Goal: Task Accomplishment & Management: Manage account settings

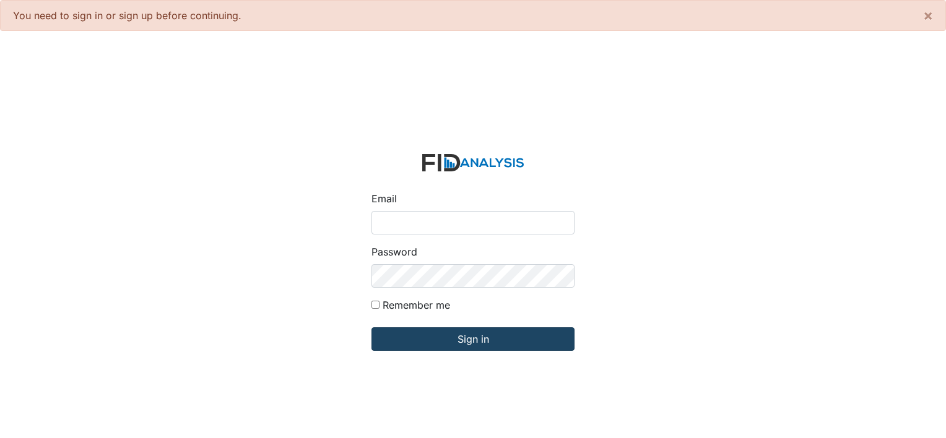
type input "[PERSON_NAME][EMAIL_ADDRESS][DOMAIN_NAME]"
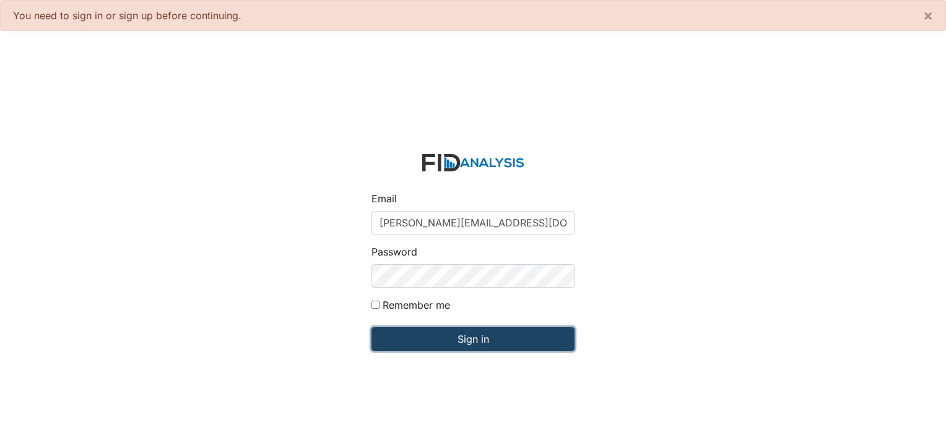
click at [509, 345] on input "Sign in" at bounding box center [472, 339] width 203 height 24
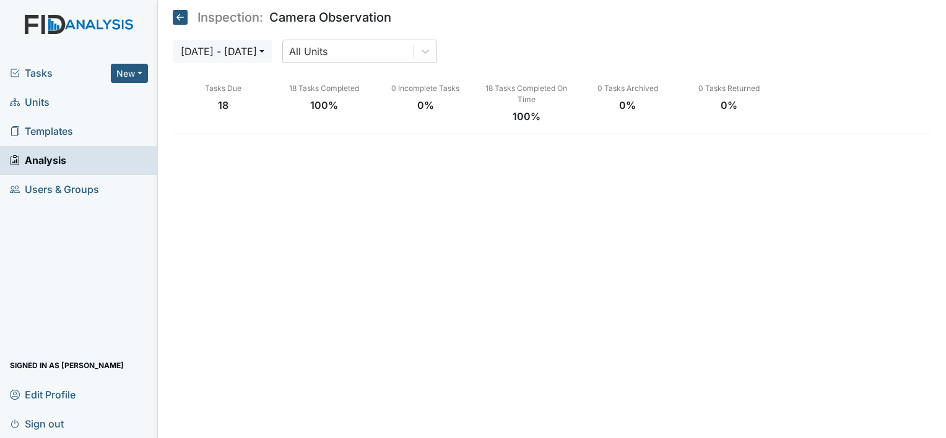
click at [37, 105] on span "Units" at bounding box center [30, 102] width 40 height 19
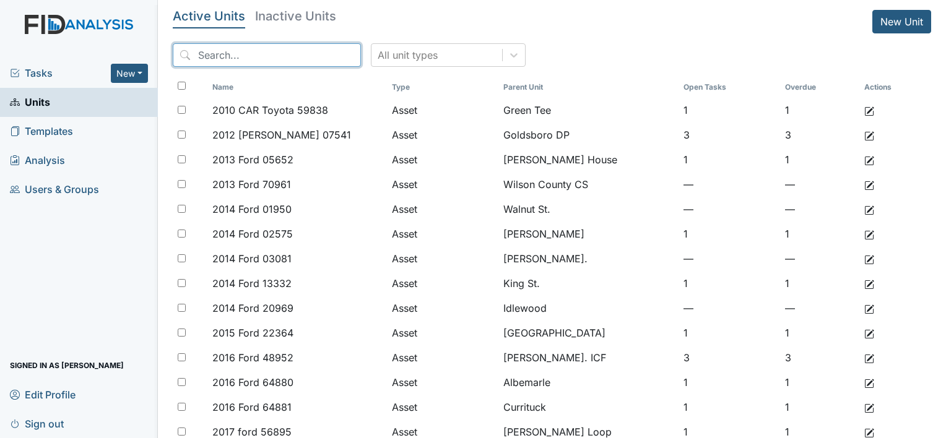
click at [264, 52] on input "search" at bounding box center [267, 55] width 188 height 24
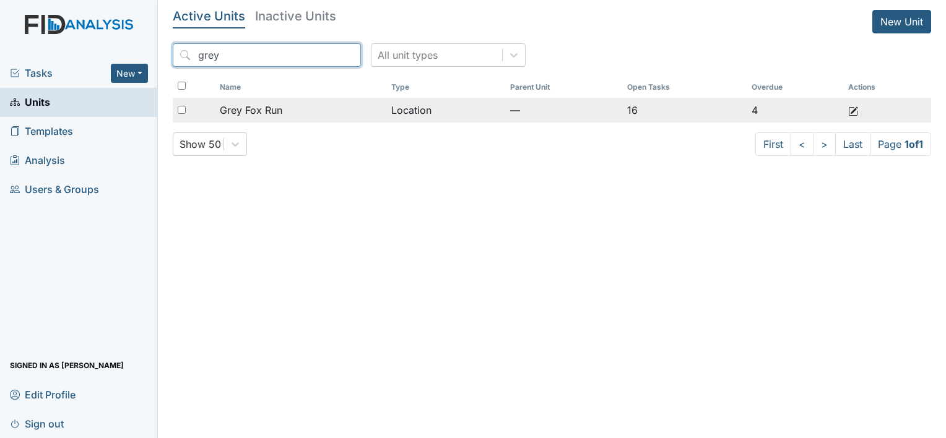
type input "grey"
click at [256, 106] on span "Grey Fox Run" at bounding box center [251, 110] width 63 height 15
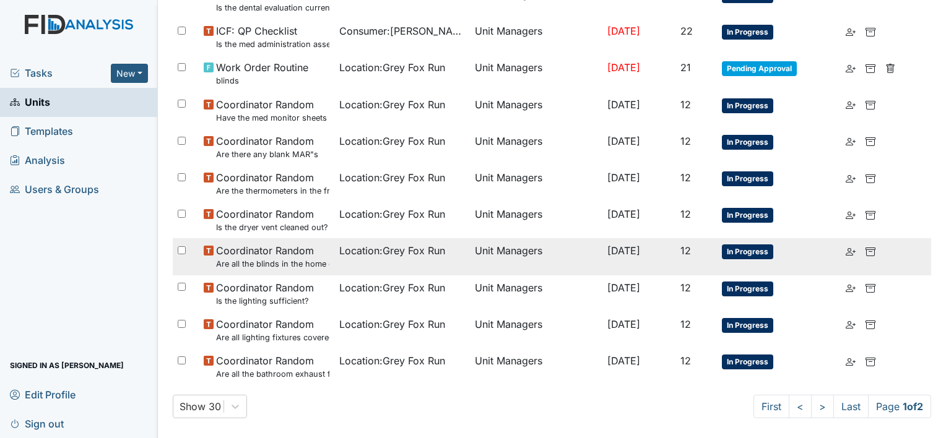
scroll to position [798, 0]
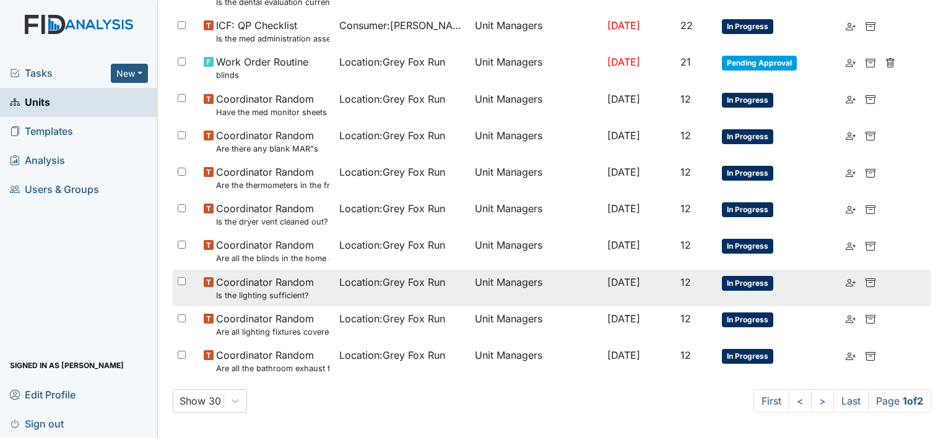
click at [277, 290] on small "Is the lighting sufficient?" at bounding box center [265, 296] width 98 height 12
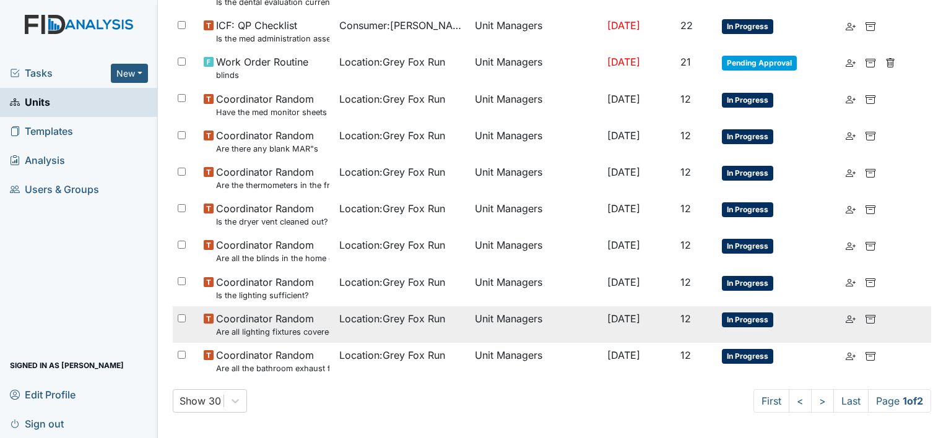
click at [282, 317] on span "Coordinator Random Are all lighting fixtures covered and free of debris?" at bounding box center [272, 324] width 113 height 27
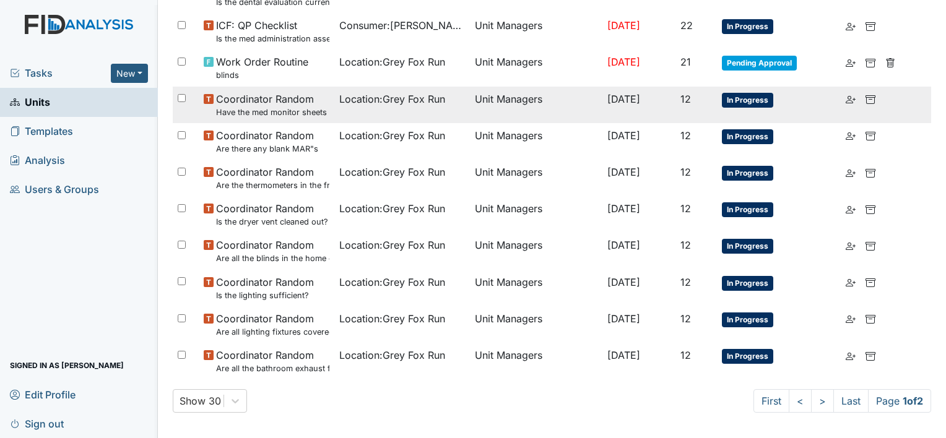
click at [263, 100] on span "Coordinator Random Have the med monitor sheets been filled out?" at bounding box center [272, 105] width 113 height 27
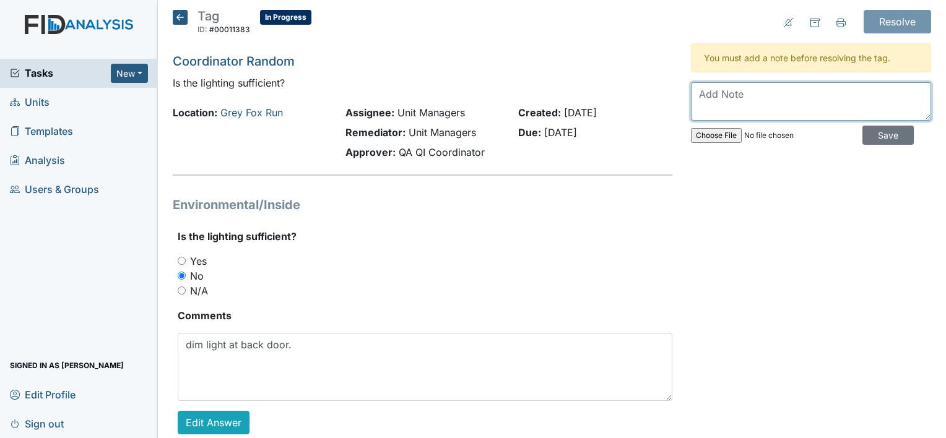
click at [743, 97] on textarea at bounding box center [811, 101] width 240 height 38
click at [700, 110] on textarea "work order completed today 9-18-2025" at bounding box center [811, 101] width 240 height 38
click at [894, 95] on textarea "work order completed today 9-18-2025" at bounding box center [811, 101] width 240 height 38
paste textarea "00011342"
type textarea "work order completed today 9-18-2025 work order number 00011342"
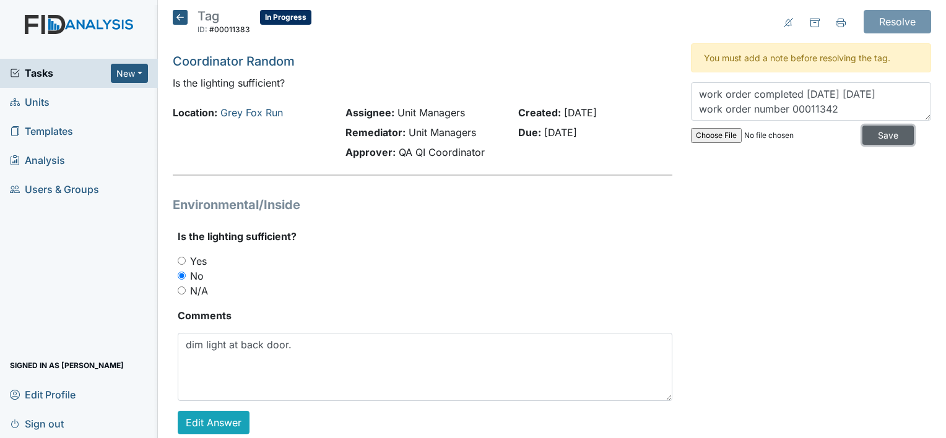
click at [874, 136] on input "Save" at bounding box center [887, 135] width 51 height 19
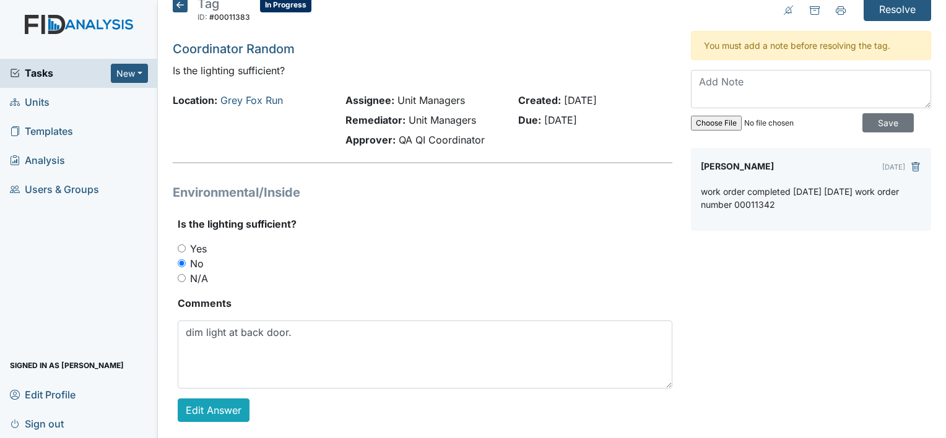
scroll to position [25, 0]
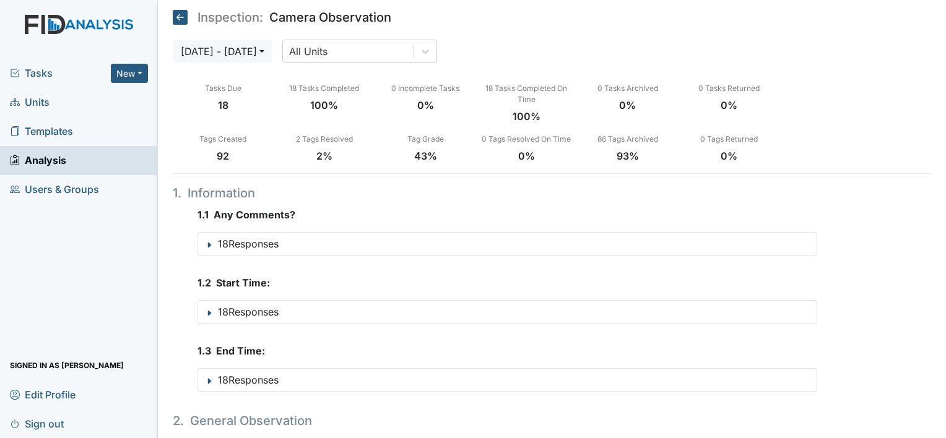
click at [41, 99] on span "Units" at bounding box center [30, 102] width 40 height 19
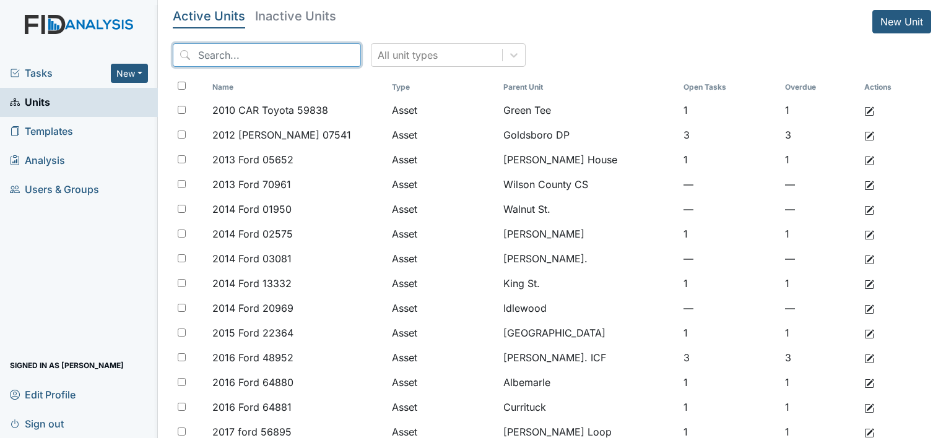
click at [251, 55] on input "search" at bounding box center [267, 55] width 188 height 24
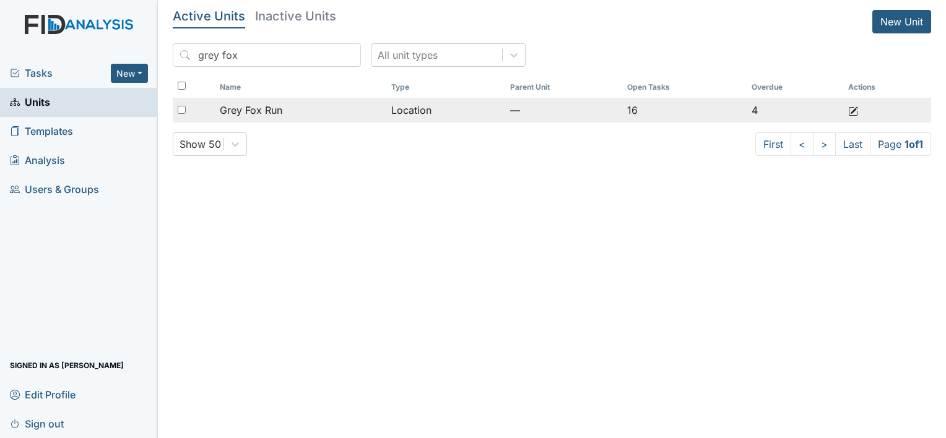
type input "grey fox"
drag, startPoint x: 275, startPoint y: 104, endPoint x: 282, endPoint y: 103, distance: 7.5
click at [275, 103] on span "Grey Fox Run" at bounding box center [251, 110] width 63 height 15
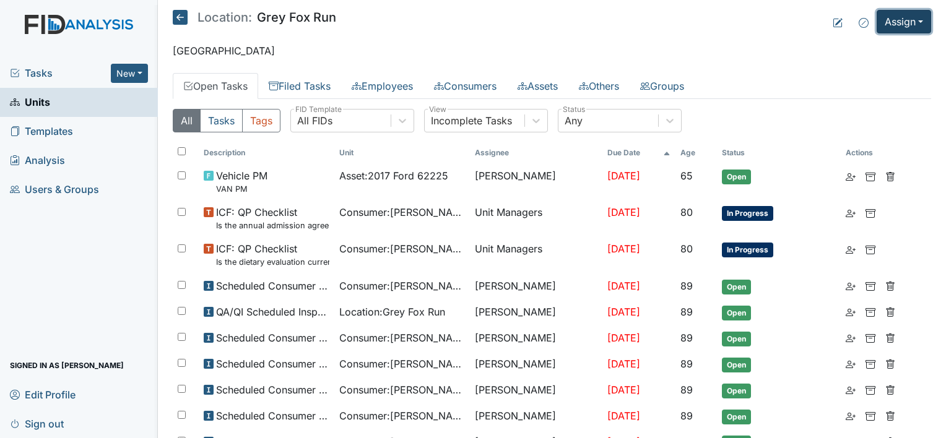
click at [899, 20] on button "Assign" at bounding box center [903, 22] width 54 height 24
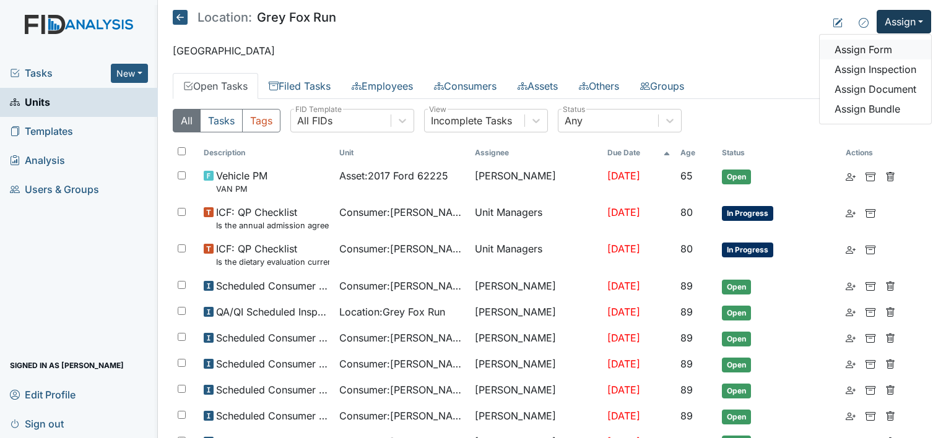
click at [866, 50] on link "Assign Form" at bounding box center [874, 50] width 111 height 20
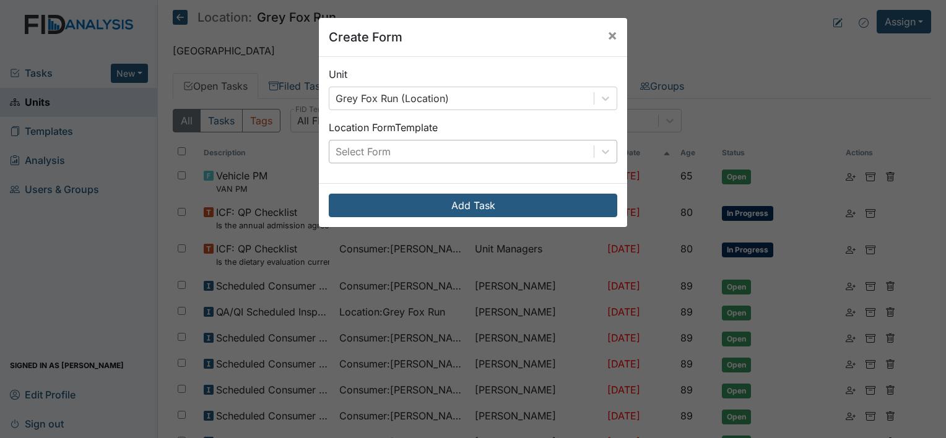
click at [476, 149] on div "Select Form" at bounding box center [461, 151] width 264 height 22
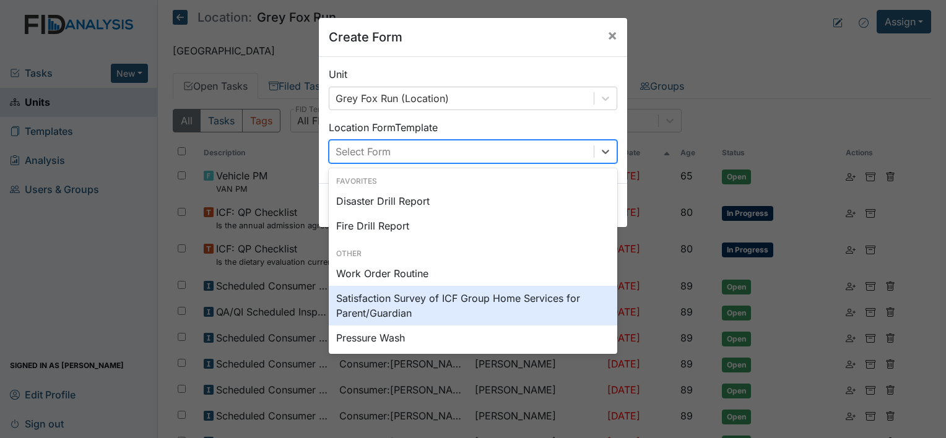
type input "w"
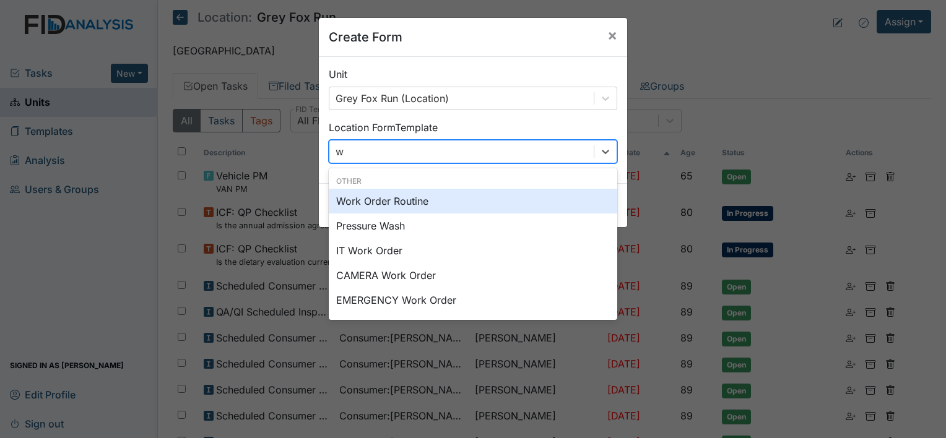
click at [376, 202] on div "Work Order Routine" at bounding box center [473, 201] width 288 height 25
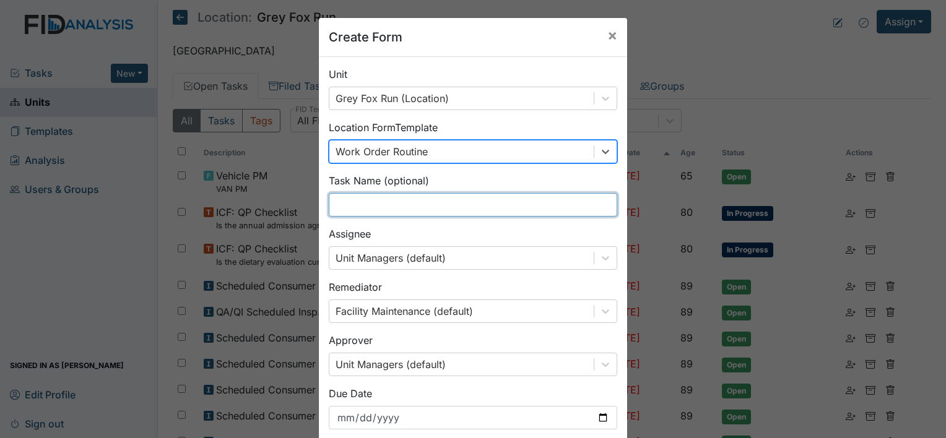
click at [385, 202] on input "text" at bounding box center [473, 205] width 288 height 24
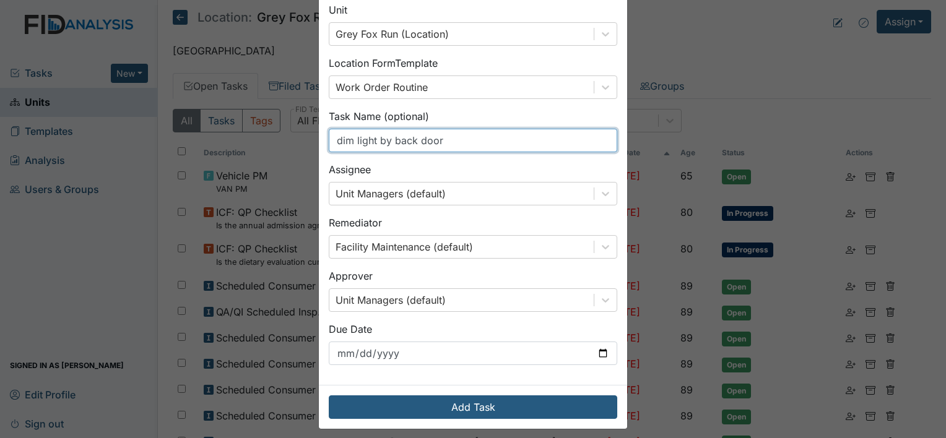
scroll to position [72, 0]
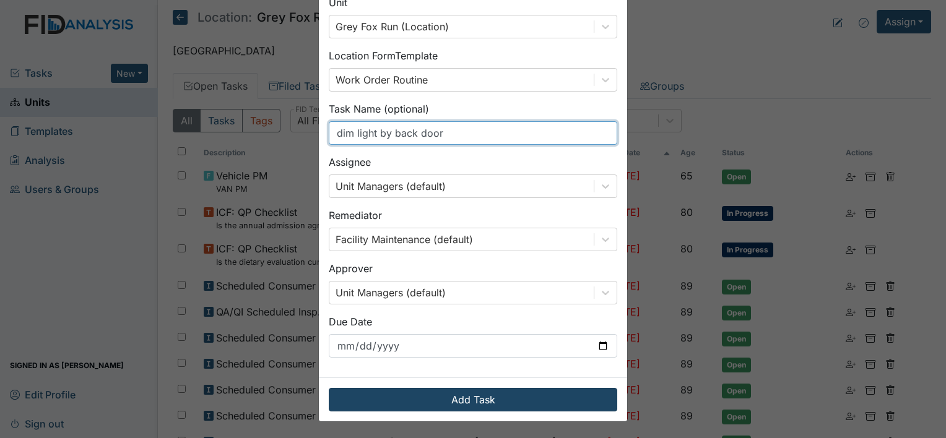
type input "dim light by back door"
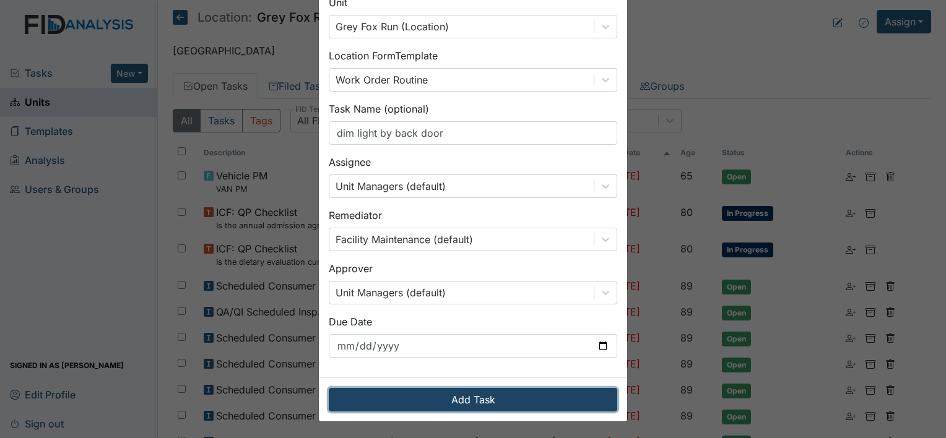
click at [506, 405] on button "Add Task" at bounding box center [473, 400] width 288 height 24
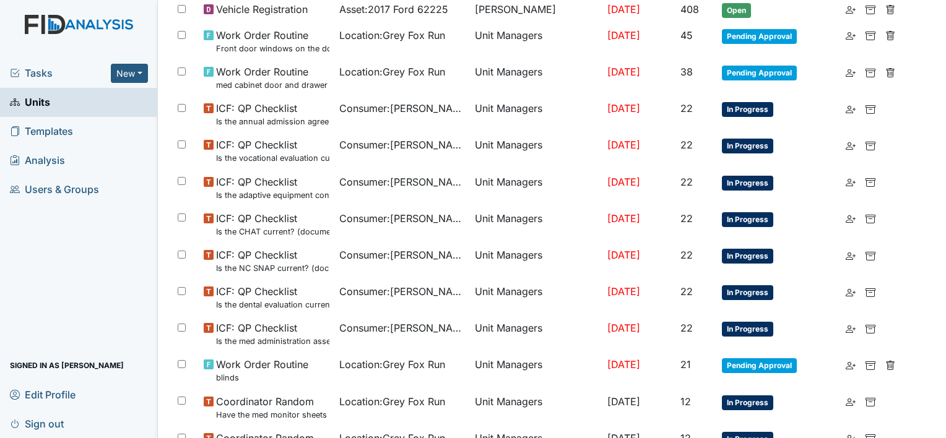
scroll to position [798, 0]
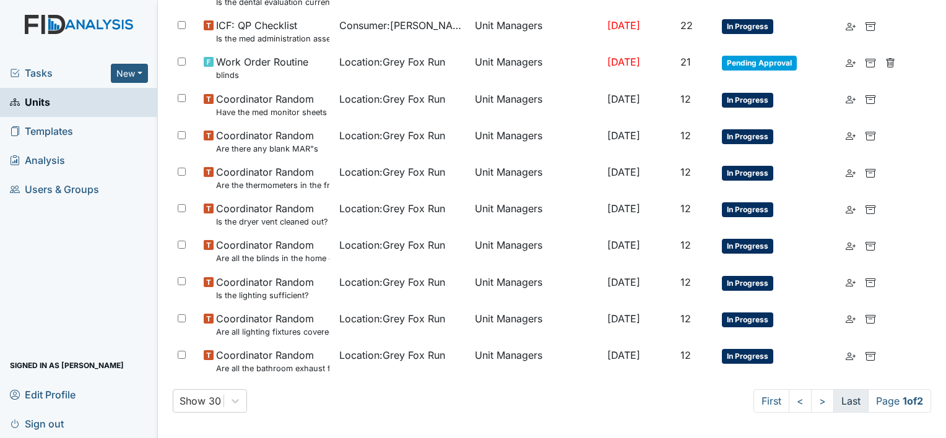
click at [837, 394] on link "Last" at bounding box center [850, 401] width 35 height 24
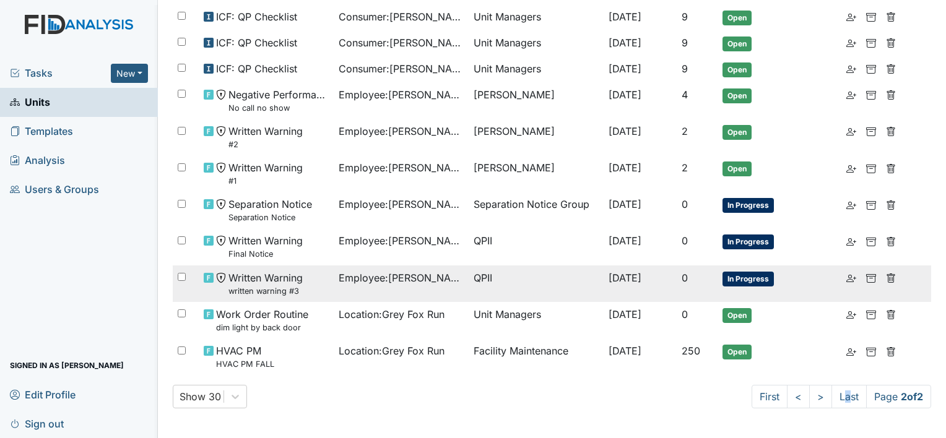
scroll to position [344, 0]
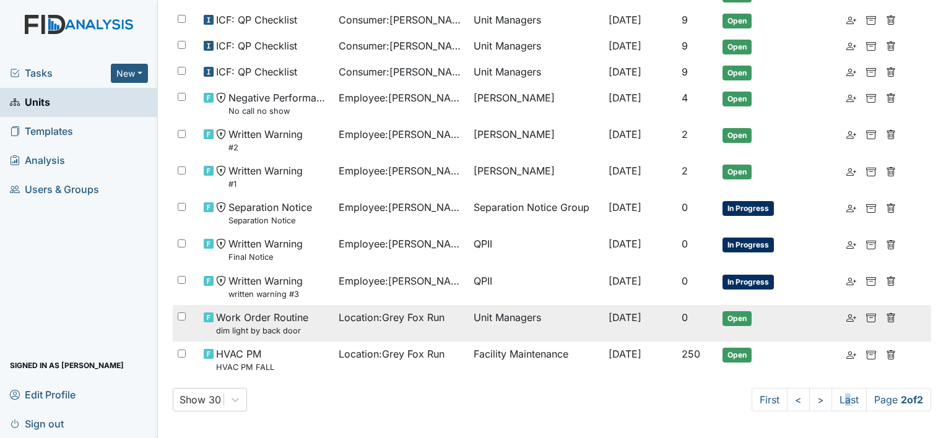
click at [280, 331] on small "dim light by back door" at bounding box center [262, 331] width 92 height 12
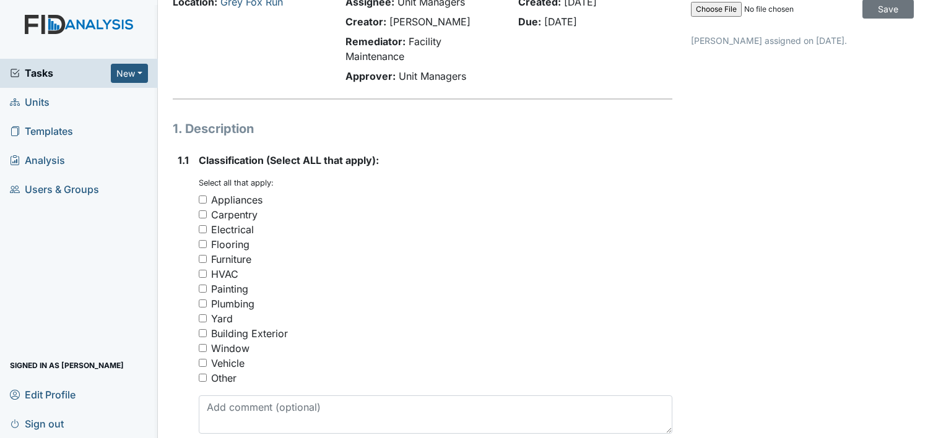
scroll to position [124, 0]
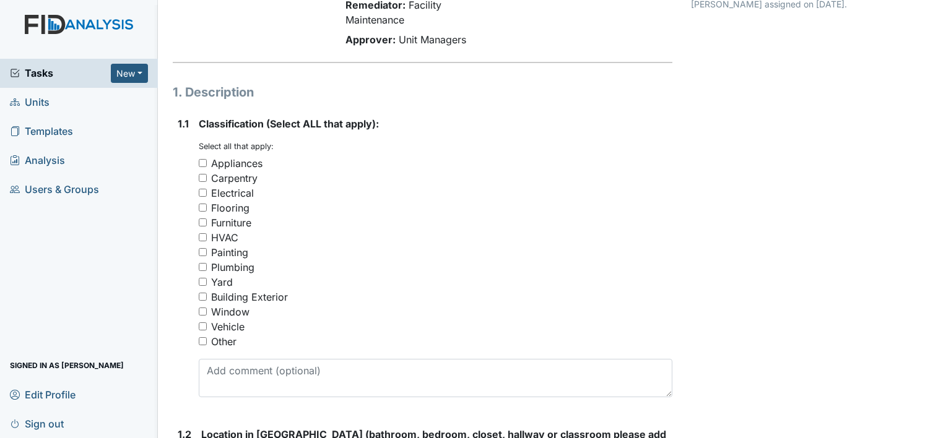
click at [245, 194] on div "Electrical" at bounding box center [232, 193] width 43 height 15
click at [207, 194] on input "Electrical" at bounding box center [203, 193] width 8 height 8
checkbox input "true"
click at [280, 299] on div "Building Exterior" at bounding box center [249, 297] width 77 height 15
click at [207, 299] on input "Building Exterior" at bounding box center [203, 297] width 8 height 8
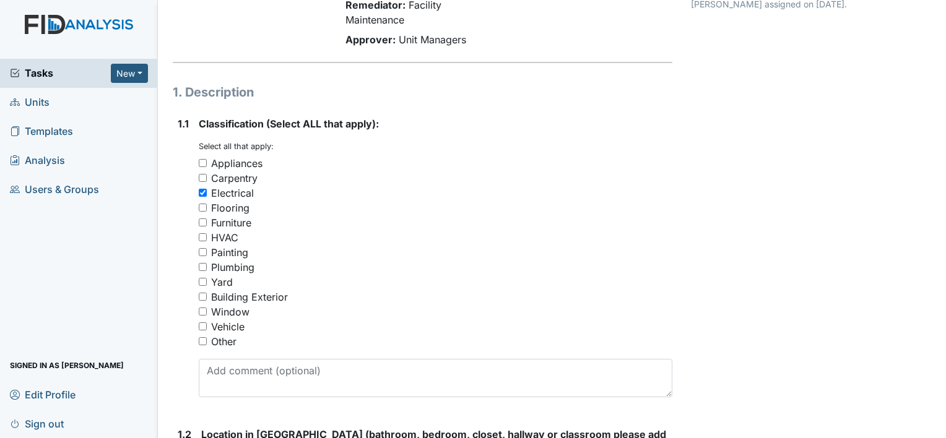
checkbox input "true"
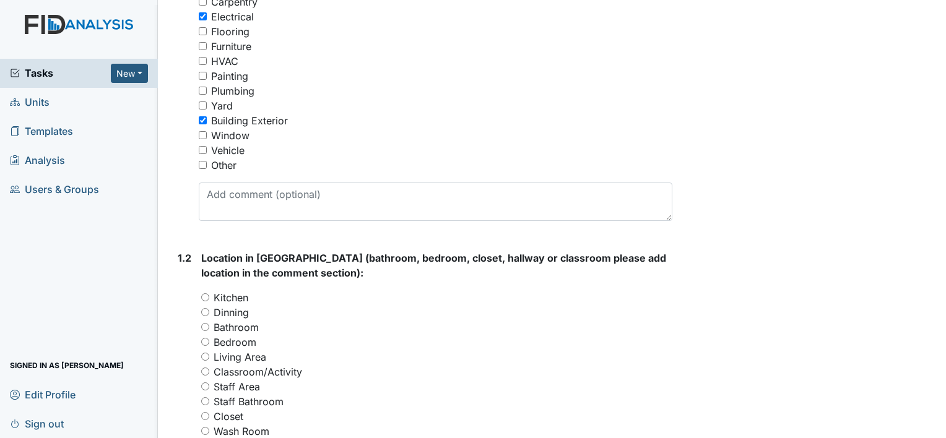
scroll to position [371, 0]
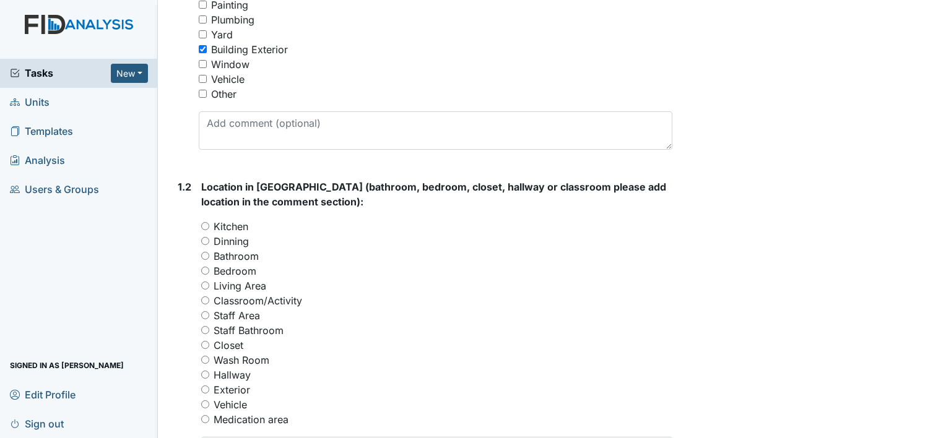
click at [240, 389] on label "Exterior" at bounding box center [232, 389] width 37 height 15
click at [209, 389] on input "Exterior" at bounding box center [205, 390] width 8 height 8
radio input "true"
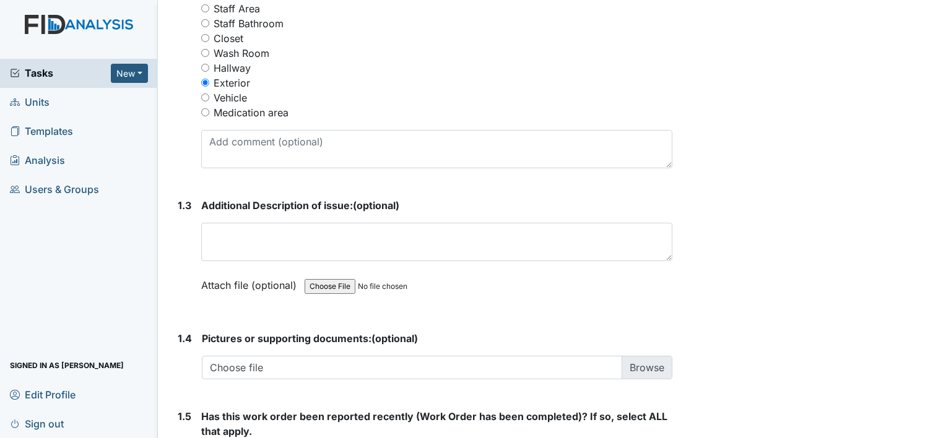
scroll to position [681, 0]
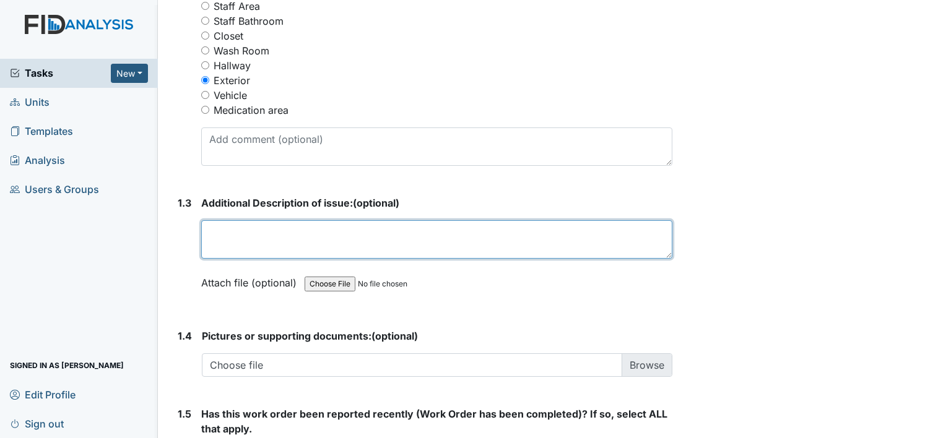
click at [250, 236] on textarea at bounding box center [436, 239] width 471 height 38
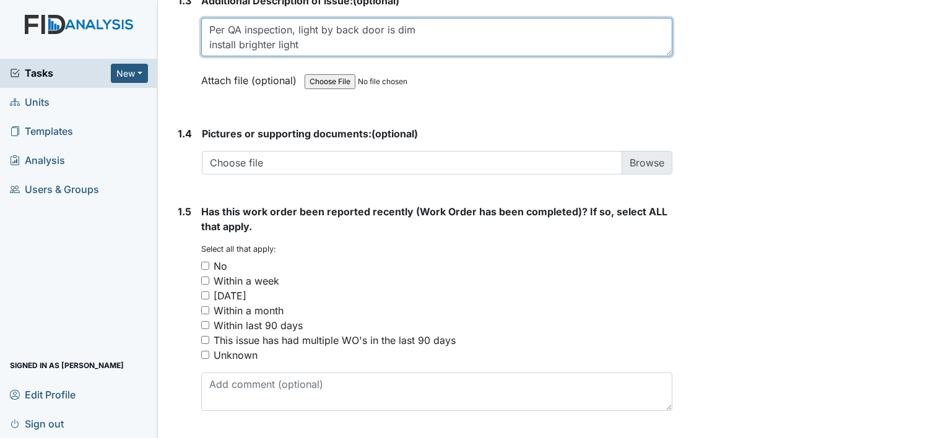
scroll to position [917, 0]
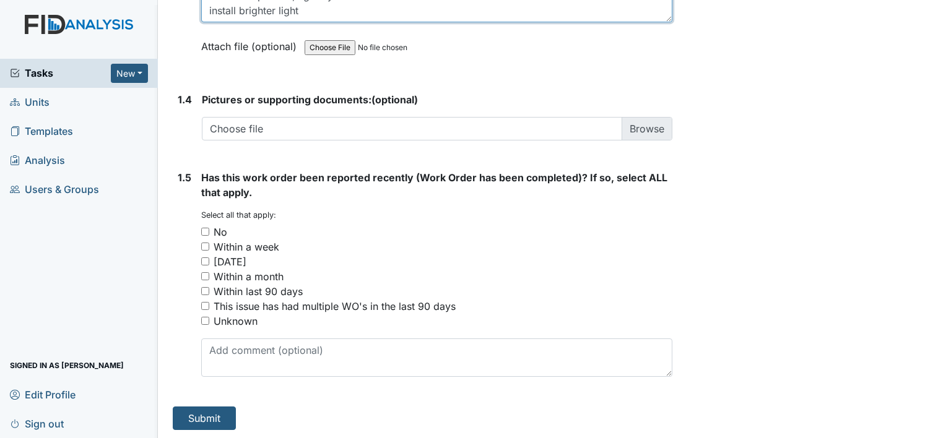
type textarea "Per QA inspection, light by back door is dim install brighter light"
click at [225, 230] on div "No" at bounding box center [221, 232] width 14 height 15
click at [209, 230] on input "No" at bounding box center [205, 232] width 8 height 8
checkbox input "true"
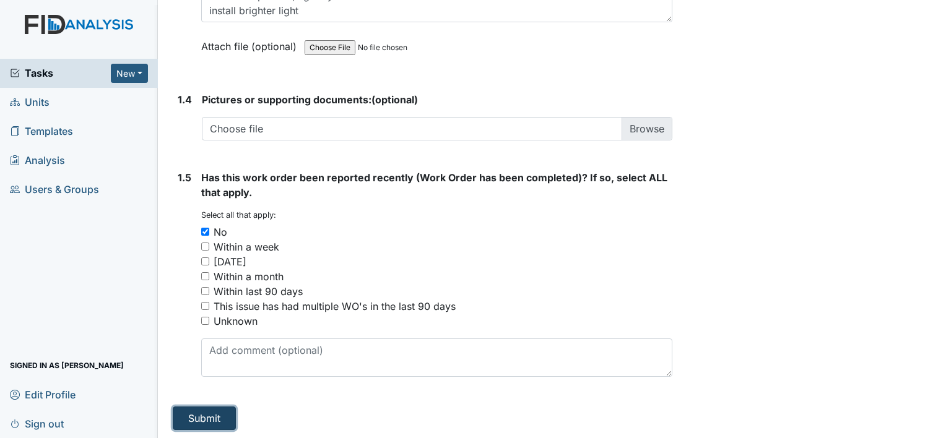
click at [216, 419] on button "Submit" at bounding box center [204, 419] width 63 height 24
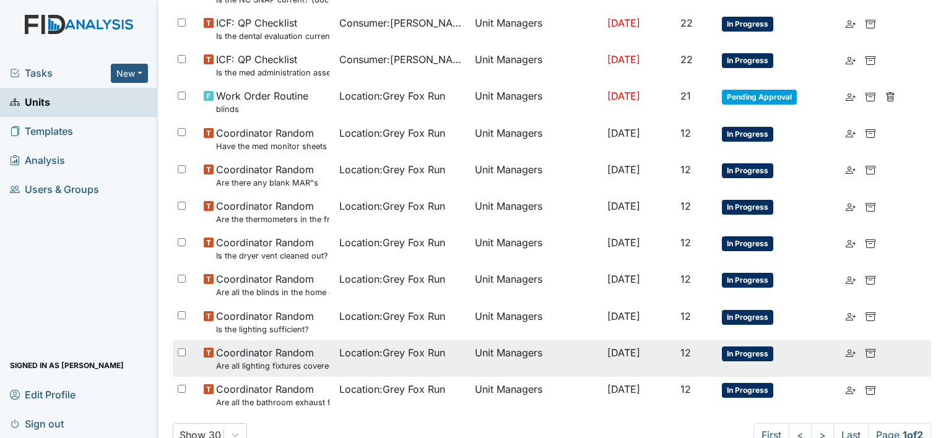
scroll to position [839, 0]
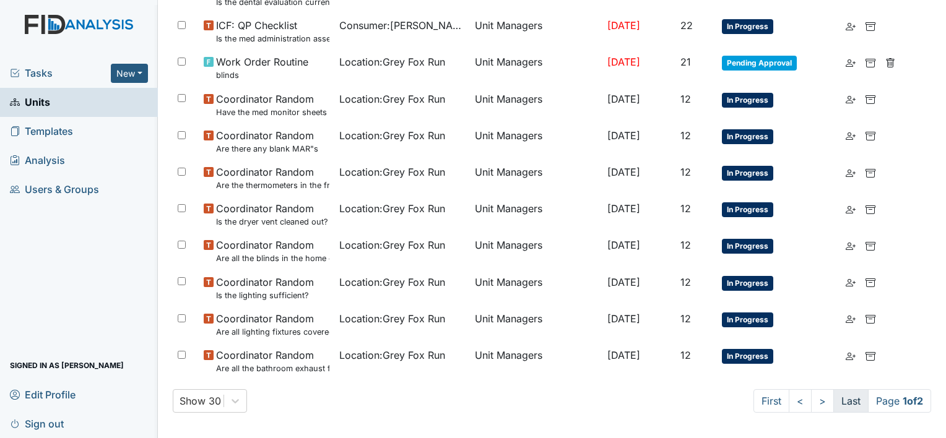
click at [837, 399] on link "Last" at bounding box center [850, 401] width 35 height 24
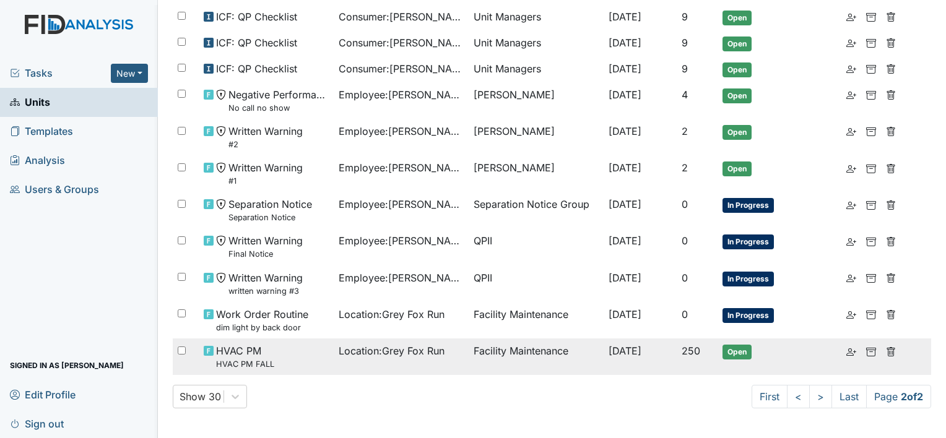
scroll to position [384, 0]
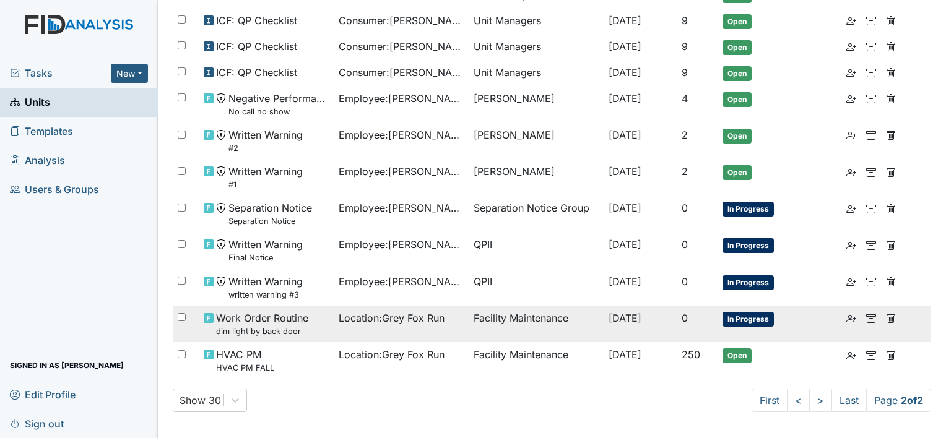
click at [283, 327] on small "dim light by back door" at bounding box center [262, 332] width 92 height 12
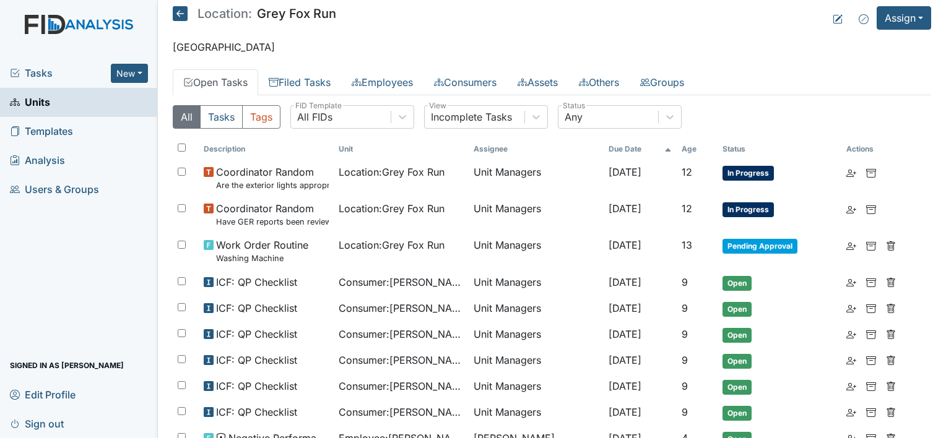
scroll to position [0, 0]
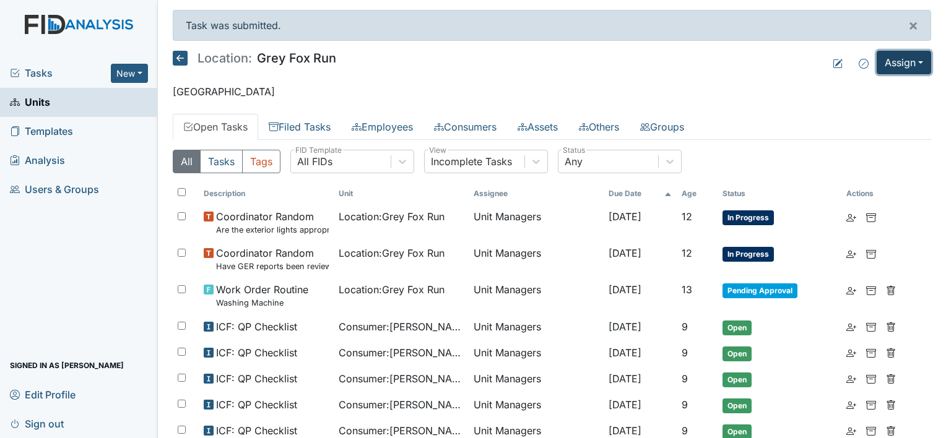
click at [883, 61] on button "Assign" at bounding box center [903, 63] width 54 height 24
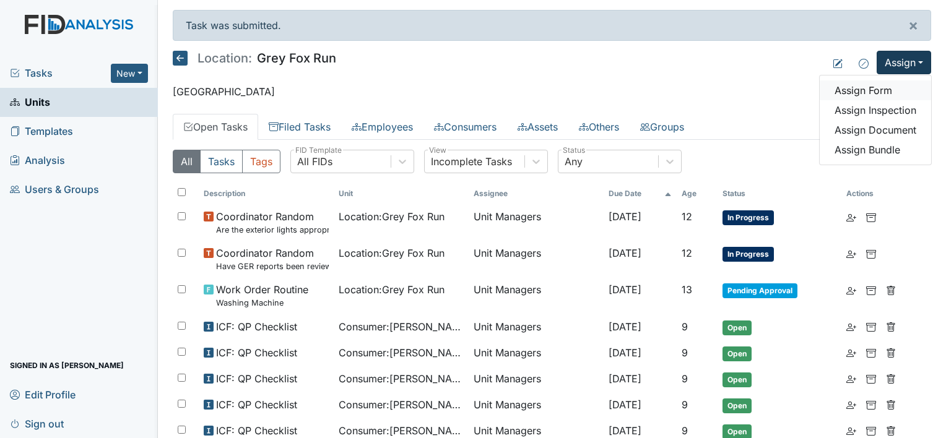
click at [865, 87] on link "Assign Form" at bounding box center [874, 90] width 111 height 20
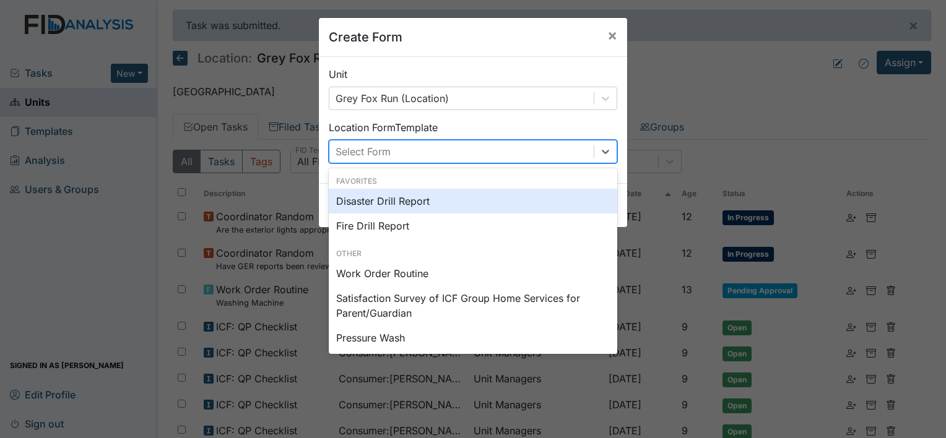
click at [389, 145] on div "Select Form" at bounding box center [461, 151] width 264 height 22
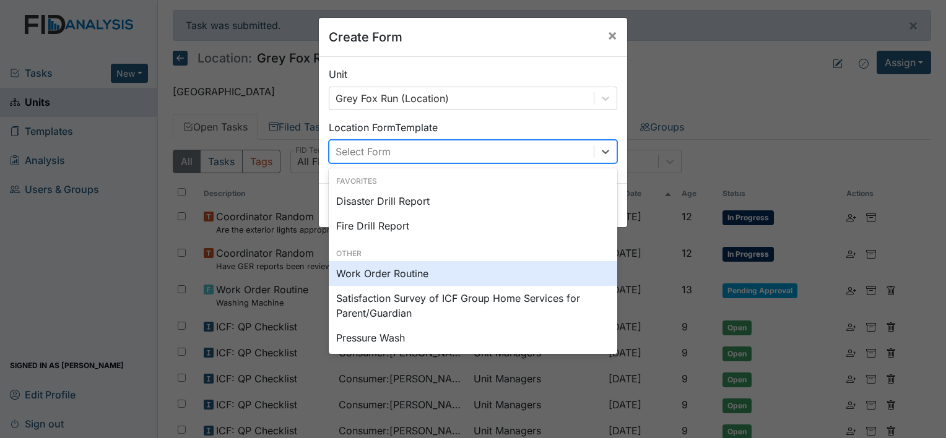
click at [381, 271] on div "Work Order Routine" at bounding box center [473, 273] width 288 height 25
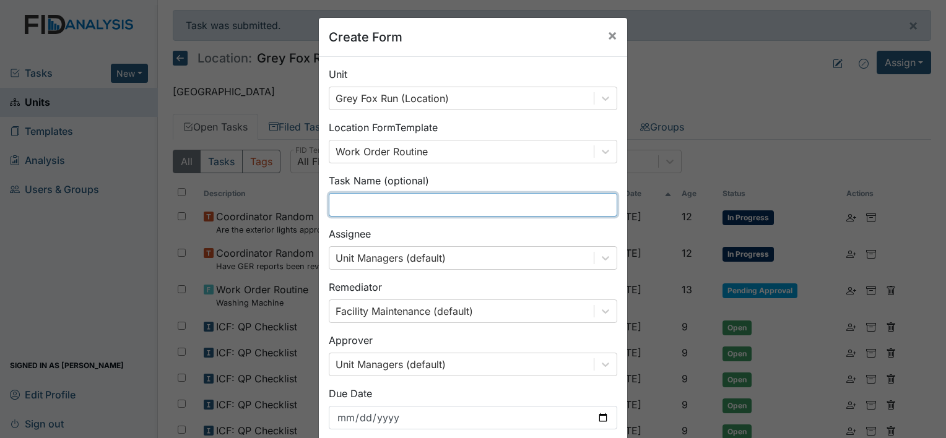
drag, startPoint x: 371, startPoint y: 214, endPoint x: 370, endPoint y: 205, distance: 8.1
click at [371, 213] on input "text" at bounding box center [473, 205] width 288 height 24
drag, startPoint x: 545, startPoint y: 197, endPoint x: 328, endPoint y: 201, distance: 216.6
click at [329, 201] on input "bedroom light cover needs to be tightened" at bounding box center [473, 205] width 288 height 24
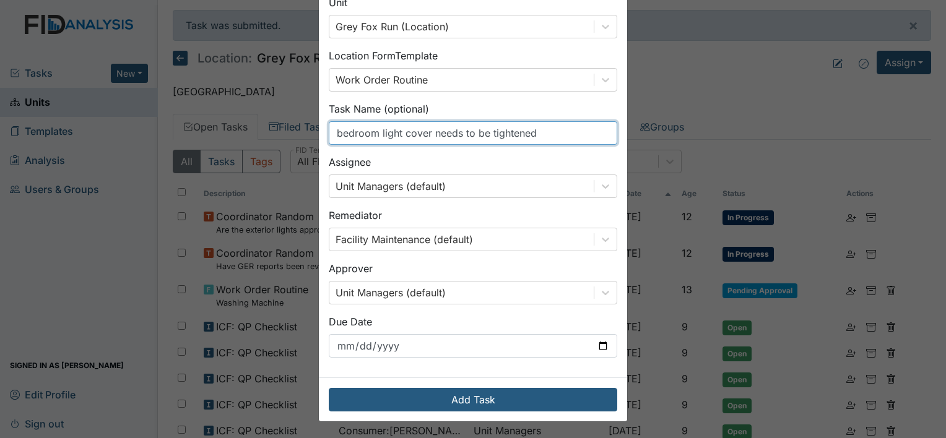
scroll to position [72, 0]
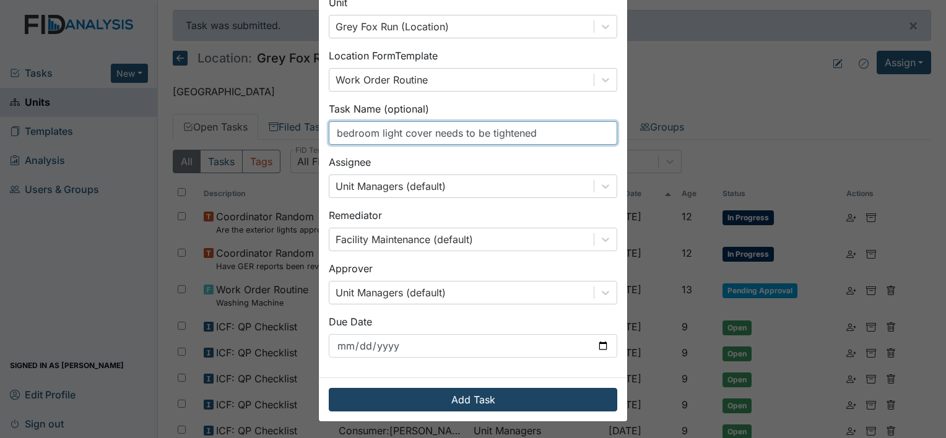
type input "bedroom light cover needs to be tightened"
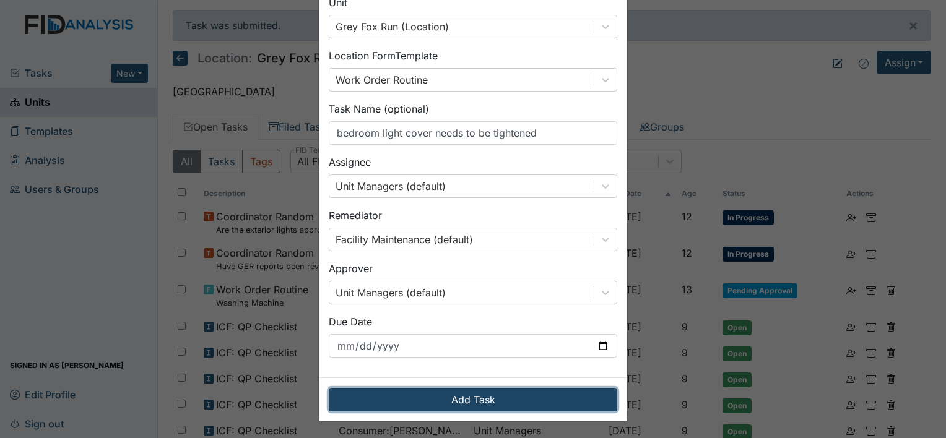
click at [465, 404] on button "Add Task" at bounding box center [473, 400] width 288 height 24
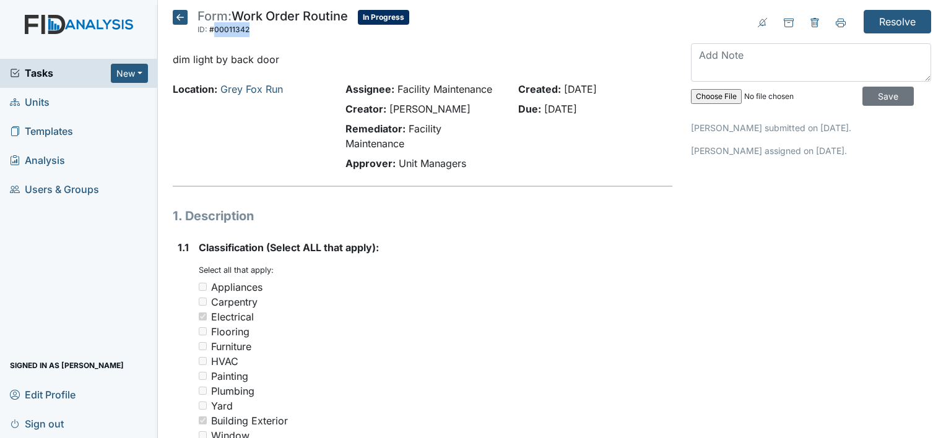
drag, startPoint x: 212, startPoint y: 29, endPoint x: 249, endPoint y: 30, distance: 37.8
click at [249, 30] on span "ID: #00011342" at bounding box center [272, 29] width 150 height 15
drag, startPoint x: 249, startPoint y: 30, endPoint x: 243, endPoint y: 28, distance: 7.1
copy span "00011342"
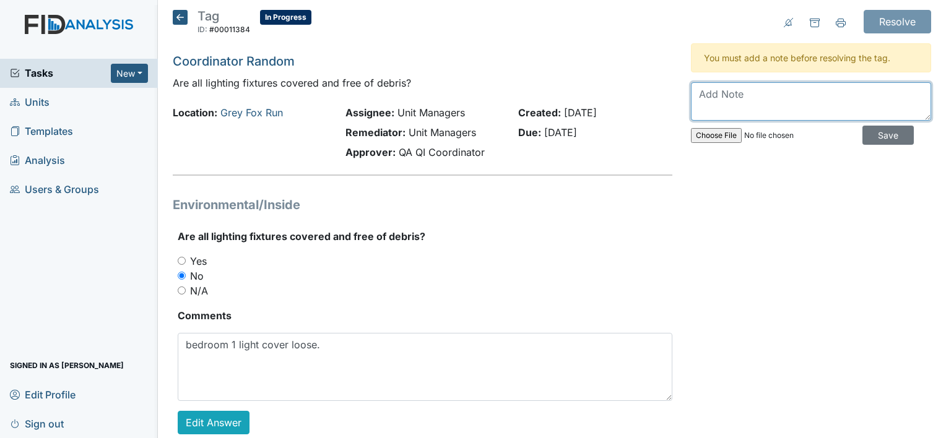
click at [730, 97] on textarea at bounding box center [811, 101] width 240 height 38
paste textarea "00011343"
click at [847, 95] on textarea "work order completed [DATE] work order number 00011343" at bounding box center [811, 101] width 240 height 38
type textarea "work order completed [DATE] [DATE] work order number 00011343"
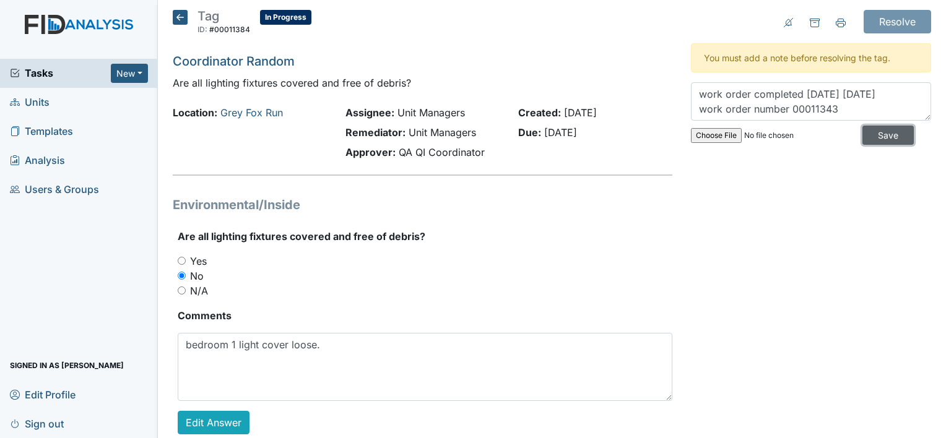
click at [873, 139] on input "Save" at bounding box center [887, 135] width 51 height 19
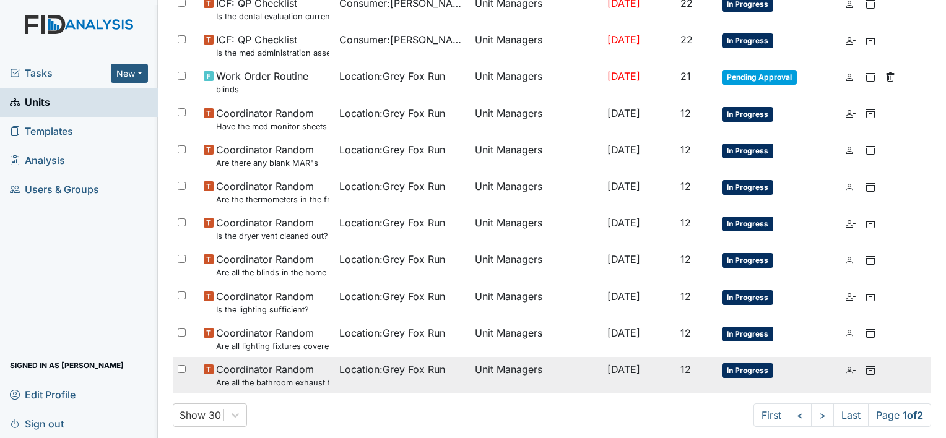
scroll to position [798, 0]
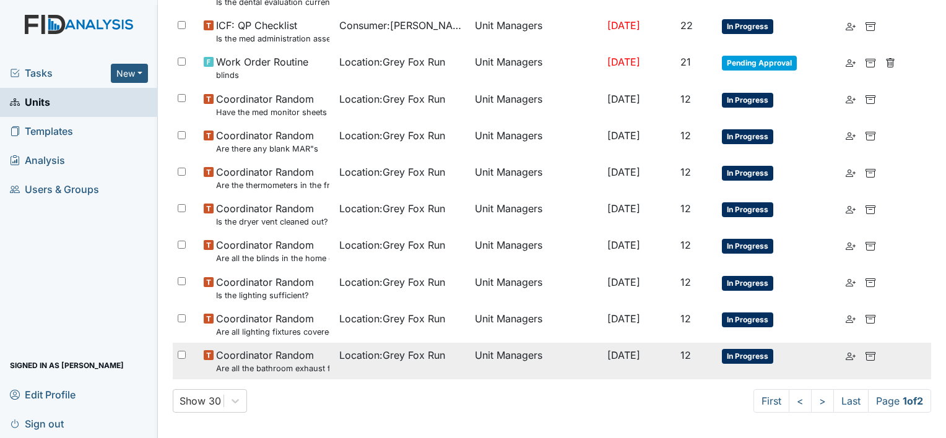
drag, startPoint x: 843, startPoint y: 397, endPoint x: 792, endPoint y: 370, distance: 57.8
click at [843, 397] on link "Last" at bounding box center [850, 401] width 35 height 24
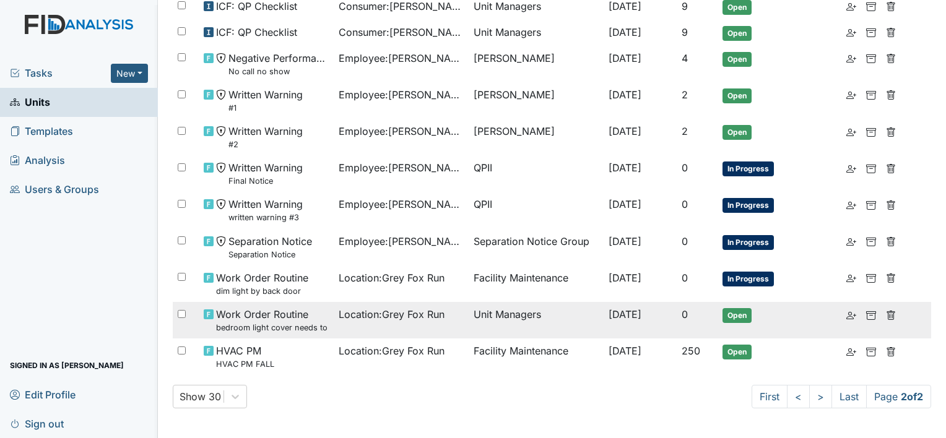
scroll to position [381, 0]
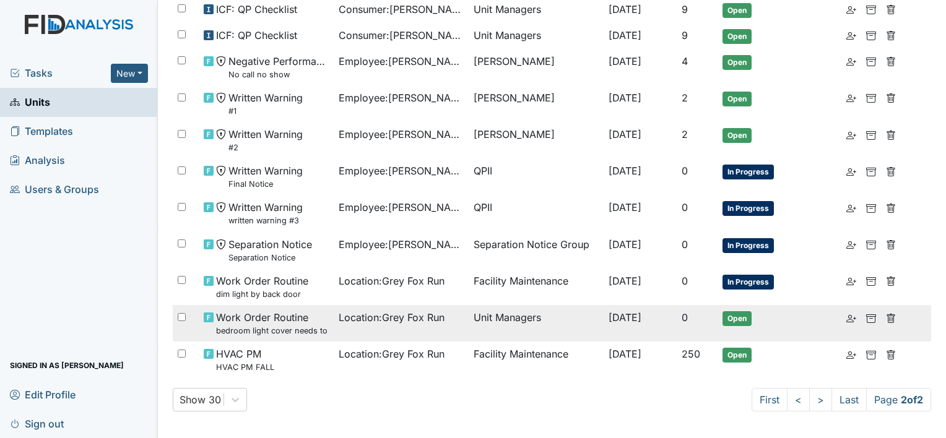
click at [290, 325] on small "bedroom light cover needs to be tightened" at bounding box center [272, 331] width 113 height 12
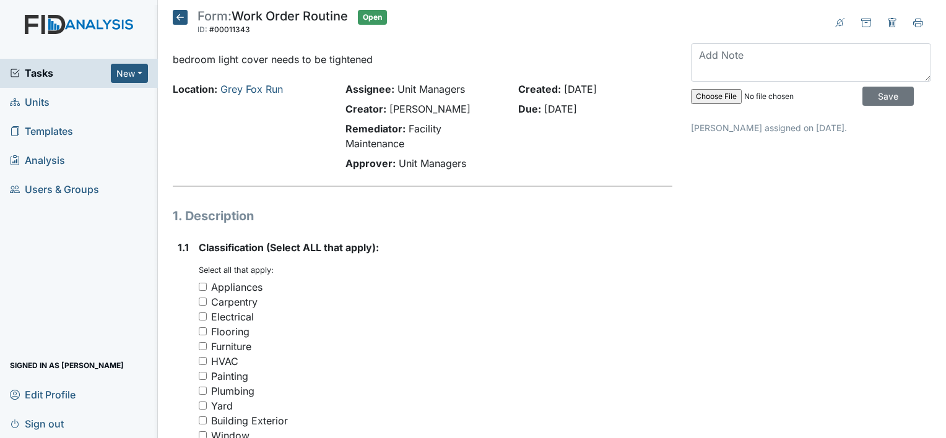
scroll to position [186, 0]
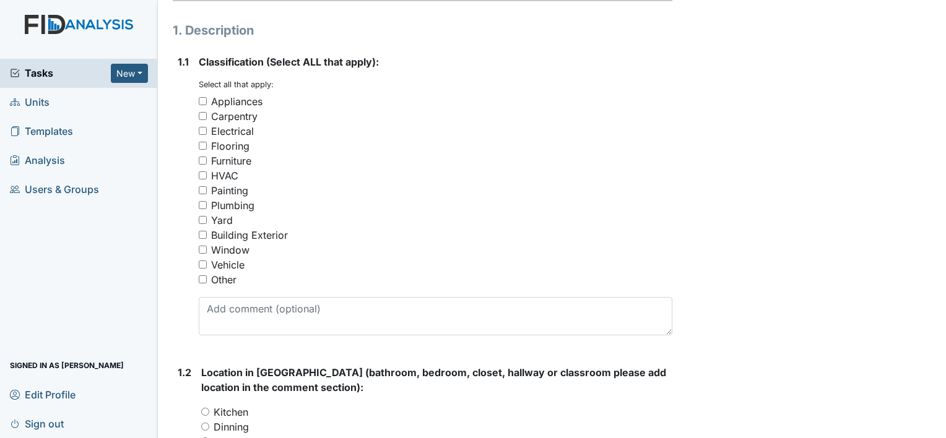
click at [243, 129] on div "Electrical" at bounding box center [232, 131] width 43 height 15
click at [207, 129] on input "Electrical" at bounding box center [203, 131] width 8 height 8
checkbox input "true"
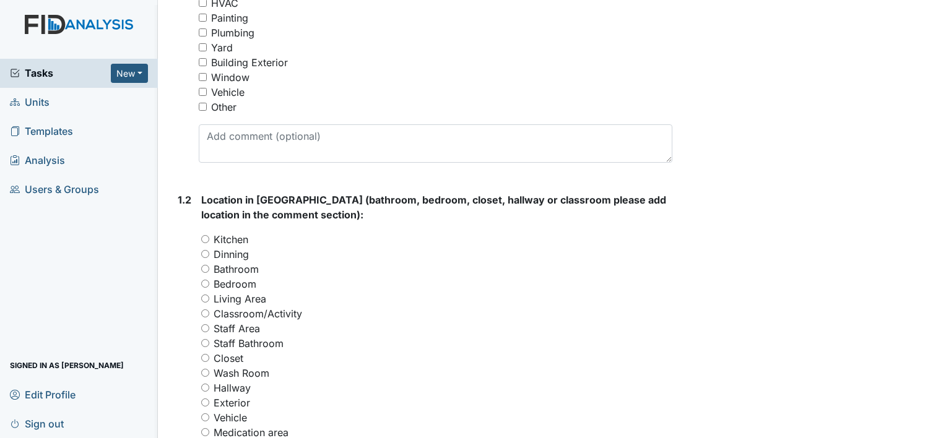
scroll to position [495, 0]
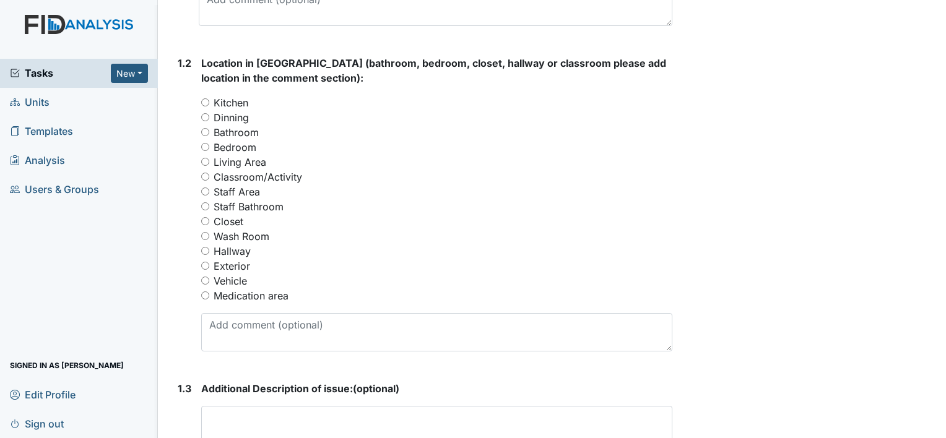
click at [246, 144] on label "Bedroom" at bounding box center [235, 147] width 43 height 15
click at [209, 144] on input "Bedroom" at bounding box center [205, 147] width 8 height 8
radio input "true"
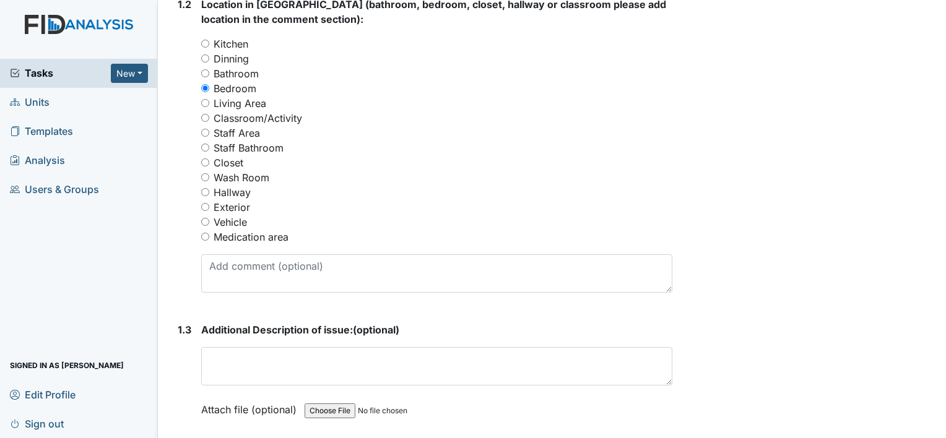
scroll to position [557, 0]
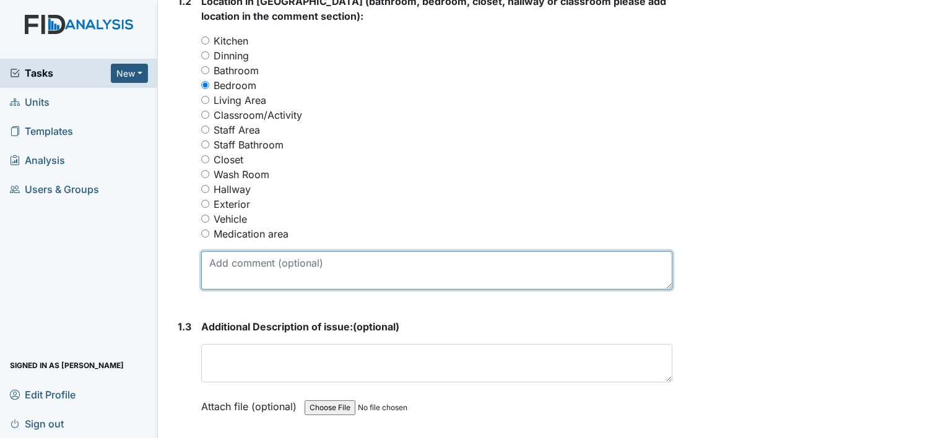
click at [259, 262] on textarea at bounding box center [436, 270] width 471 height 38
type textarea "bedroom #1"
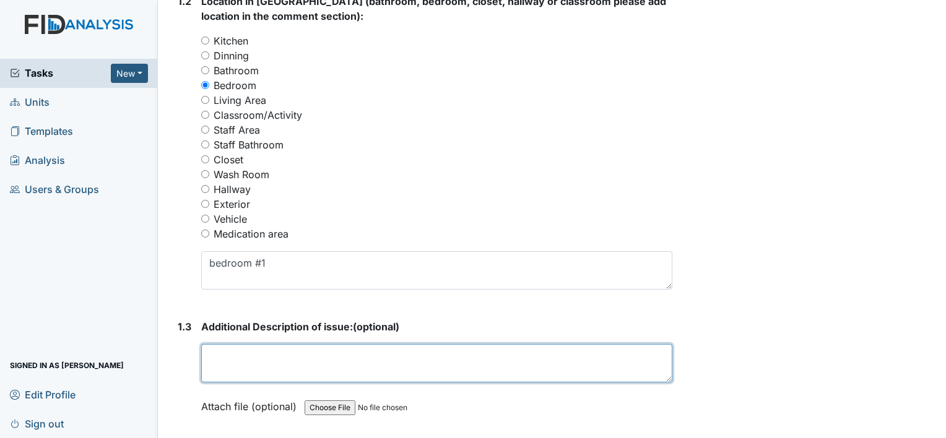
click at [272, 363] on textarea at bounding box center [436, 363] width 471 height 38
paste textarea "bedroom light cover needs to be tightened"
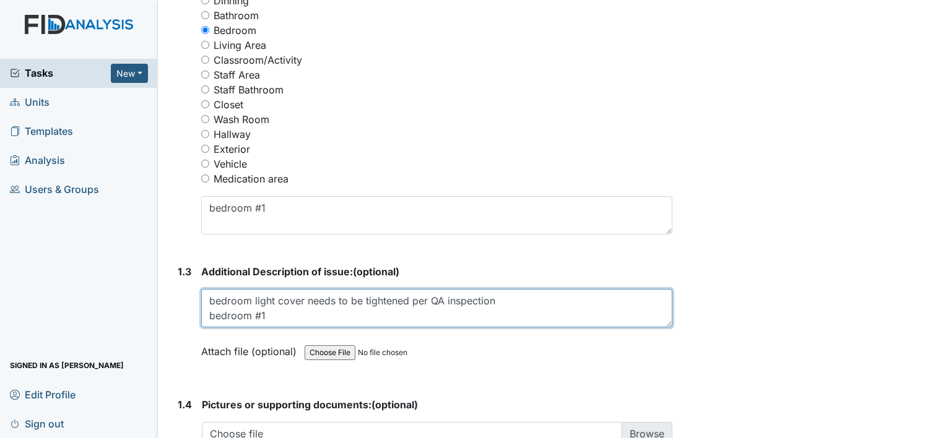
scroll to position [805, 0]
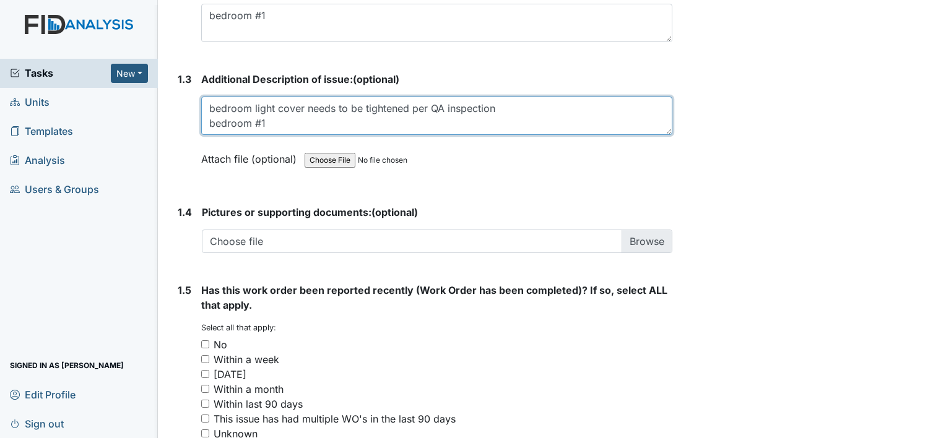
type textarea "bedroom light cover needs to be tightened per QA inspection bedroom #1"
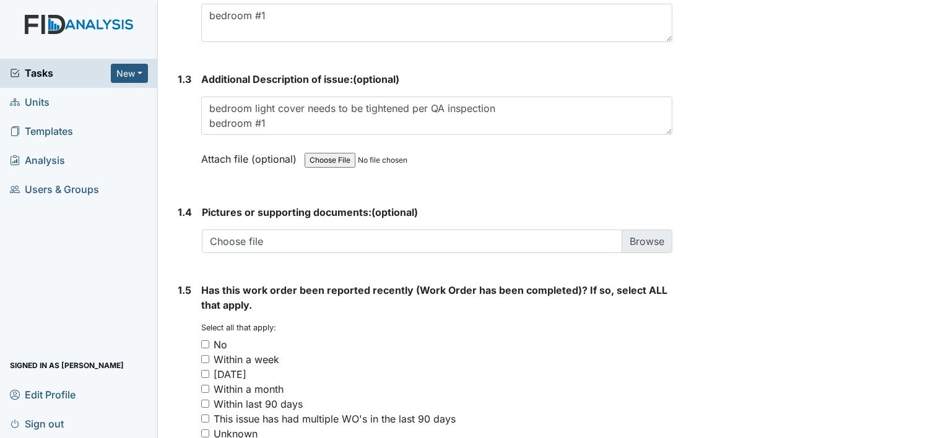
drag, startPoint x: 215, startPoint y: 348, endPoint x: 260, endPoint y: 344, distance: 44.7
click at [215, 347] on div "No" at bounding box center [221, 344] width 14 height 15
click at [209, 347] on input "No" at bounding box center [205, 344] width 8 height 8
checkbox input "true"
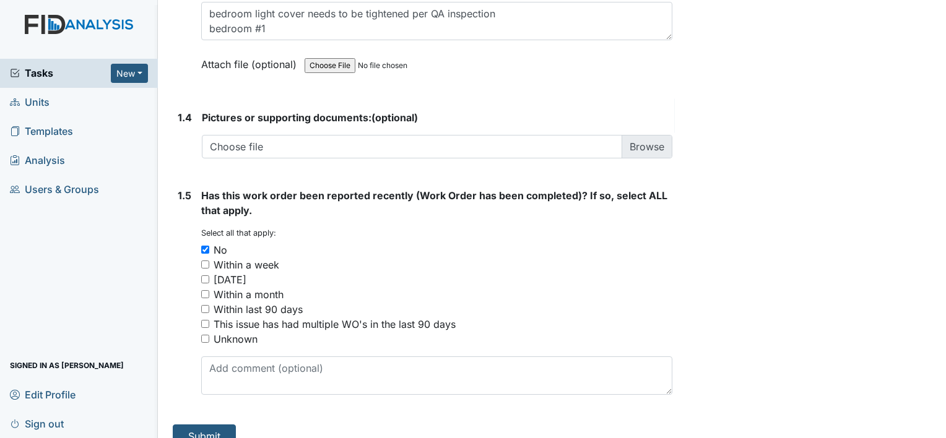
scroll to position [917, 0]
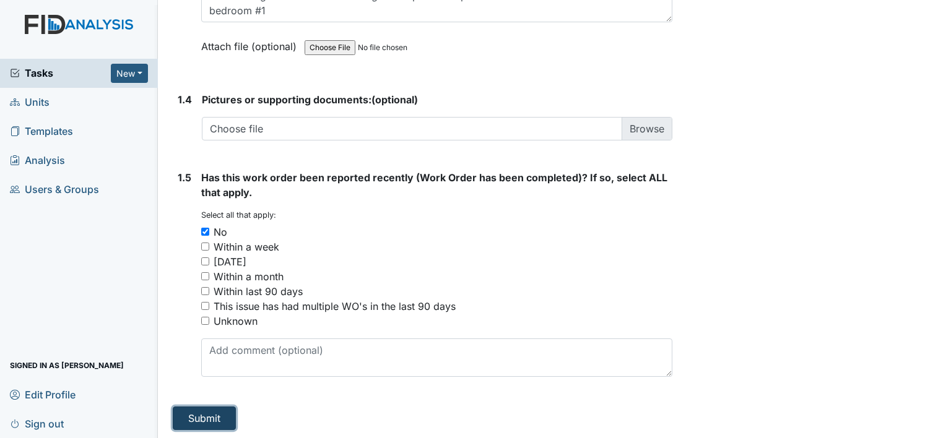
click at [215, 416] on button "Submit" at bounding box center [204, 419] width 63 height 24
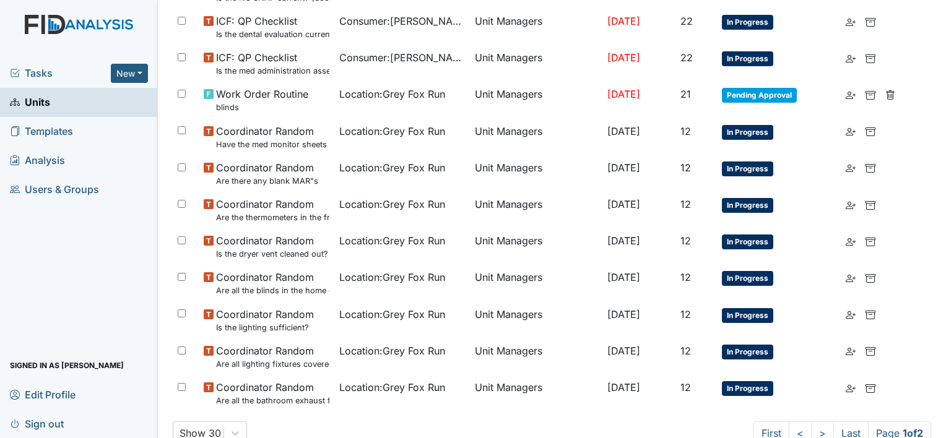
scroll to position [839, 0]
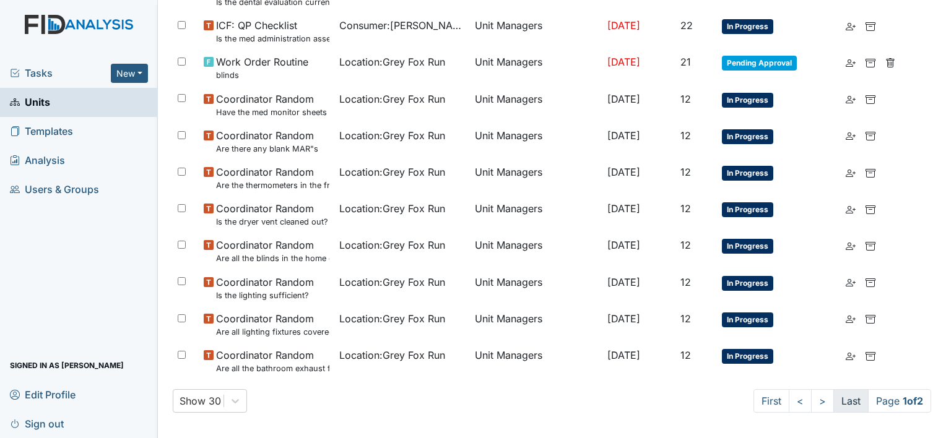
drag, startPoint x: 839, startPoint y: 400, endPoint x: 827, endPoint y: 385, distance: 19.1
click at [839, 400] on link "Last" at bounding box center [850, 401] width 35 height 24
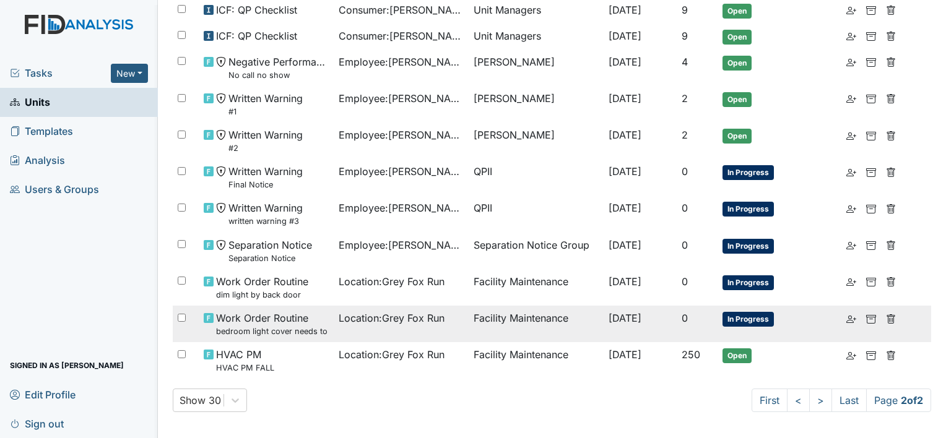
click at [310, 327] on small "bedroom light cover needs to be tightened" at bounding box center [272, 332] width 113 height 12
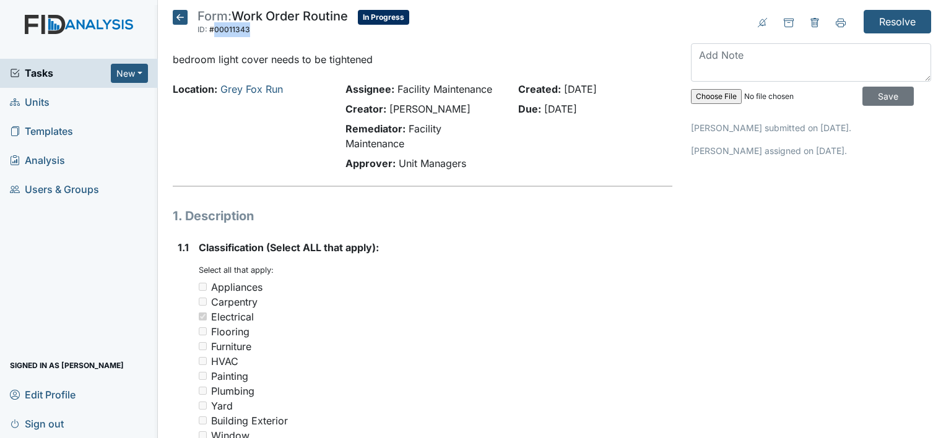
drag, startPoint x: 214, startPoint y: 28, endPoint x: 257, endPoint y: 30, distance: 44.0
click at [257, 30] on span "ID: #00011343" at bounding box center [272, 29] width 150 height 15
drag, startPoint x: 257, startPoint y: 30, endPoint x: 235, endPoint y: 33, distance: 23.1
copy span "00011343"
drag, startPoint x: 37, startPoint y: 99, endPoint x: 119, endPoint y: 87, distance: 82.6
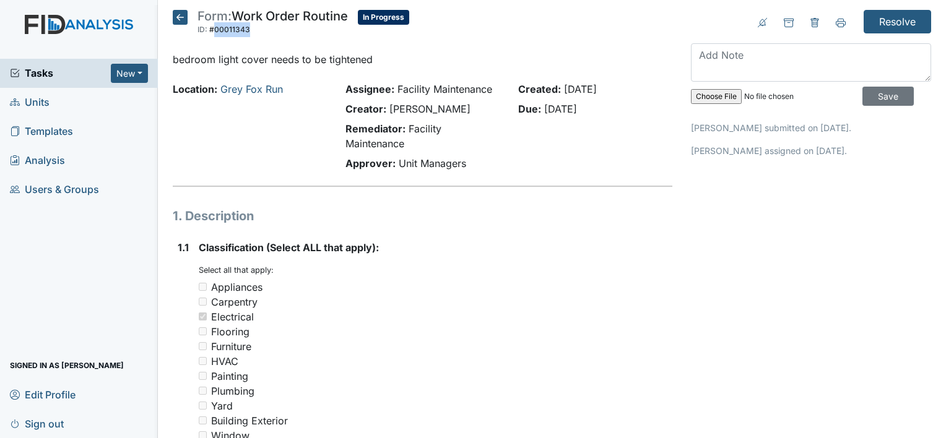
click at [37, 99] on span "Units" at bounding box center [30, 102] width 40 height 19
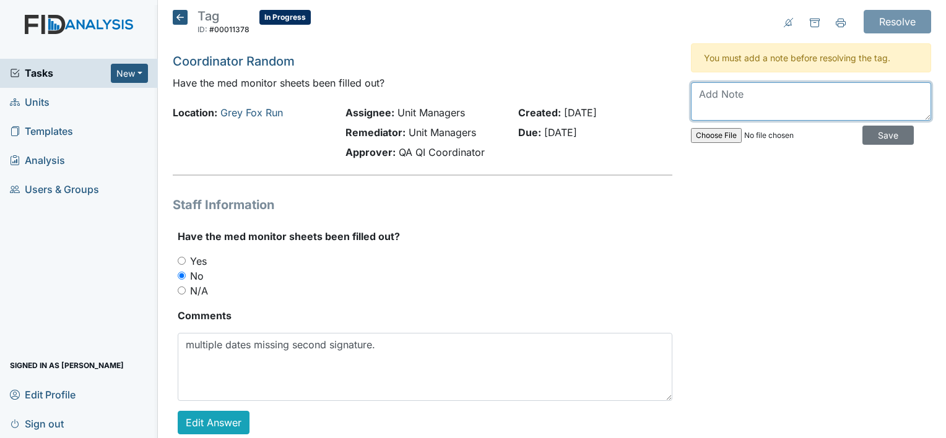
click at [733, 96] on textarea at bounding box center [811, 101] width 240 height 38
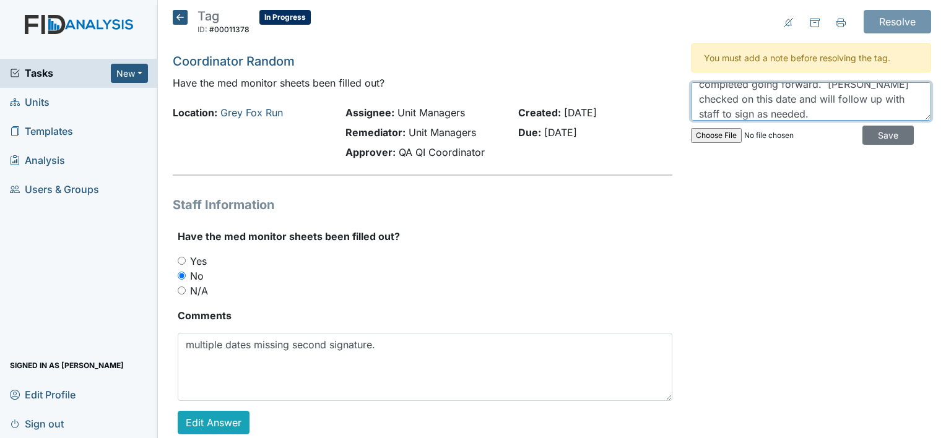
scroll to position [54, 0]
type textarea "Did not go back to complete previous dates however will ensure the signatures a…"
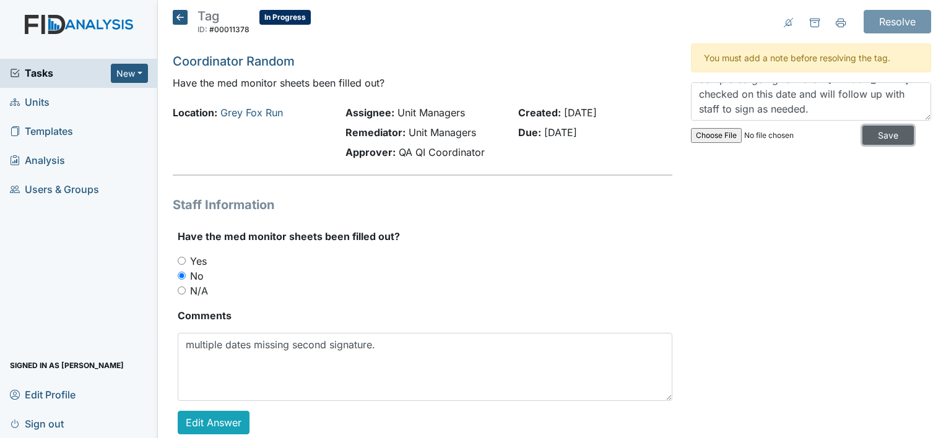
click at [879, 139] on input "Save" at bounding box center [887, 135] width 51 height 19
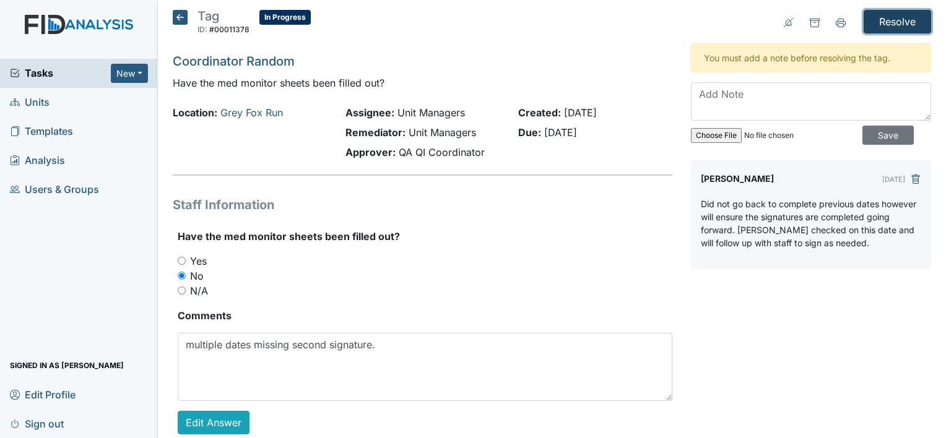
click at [876, 23] on input "Resolve" at bounding box center [896, 22] width 67 height 24
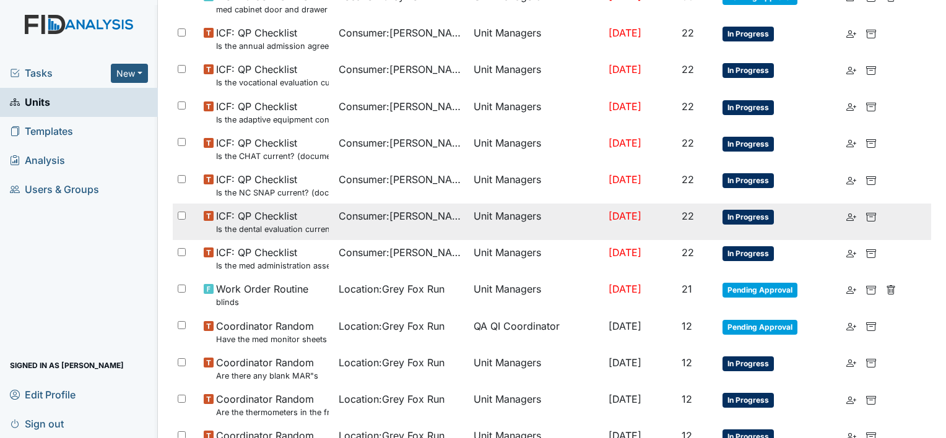
scroll to position [805, 0]
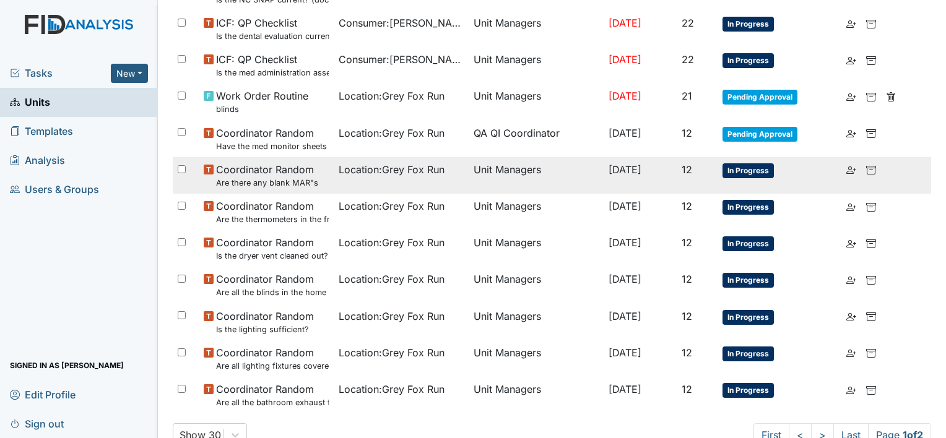
click at [270, 177] on small "Are there any blank MAR"s" at bounding box center [267, 183] width 102 height 12
click at [753, 163] on span "In Progress" at bounding box center [747, 170] width 51 height 15
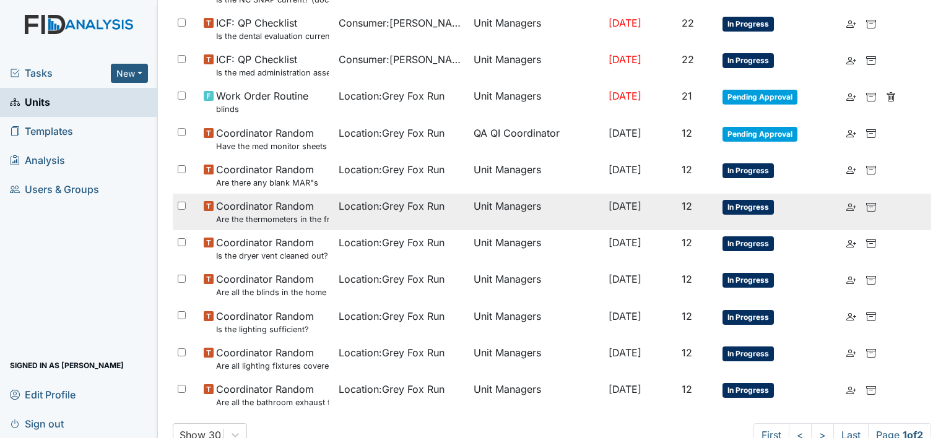
click at [267, 208] on span "Coordinator Random Are the thermometers in the freezer reading between 0 degree…" at bounding box center [272, 212] width 113 height 27
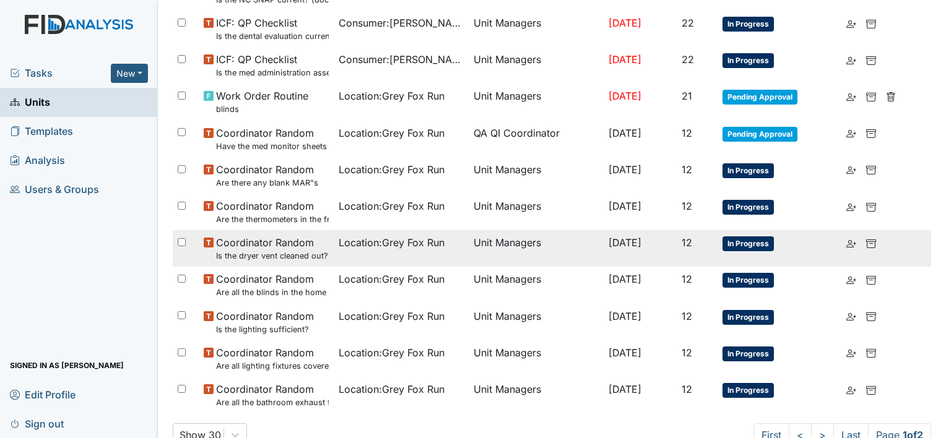
click at [269, 250] on small "Is the dryer vent cleaned out?" at bounding box center [272, 256] width 112 height 12
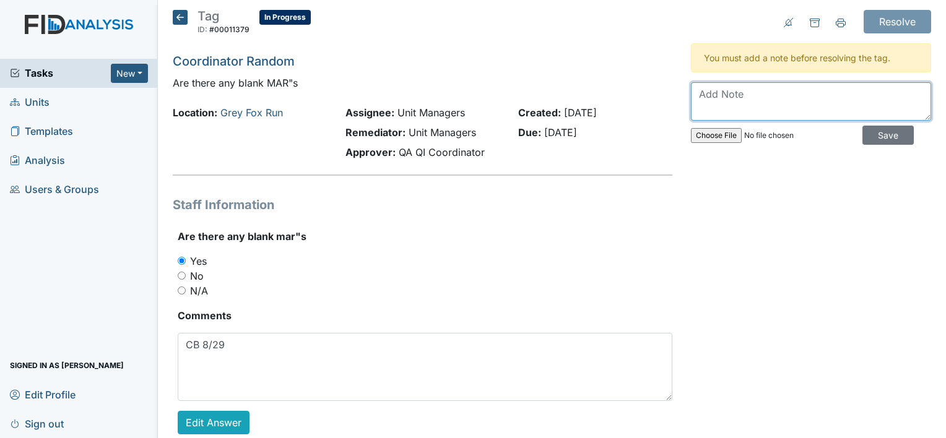
click at [709, 94] on textarea at bounding box center [811, 101] width 240 height 38
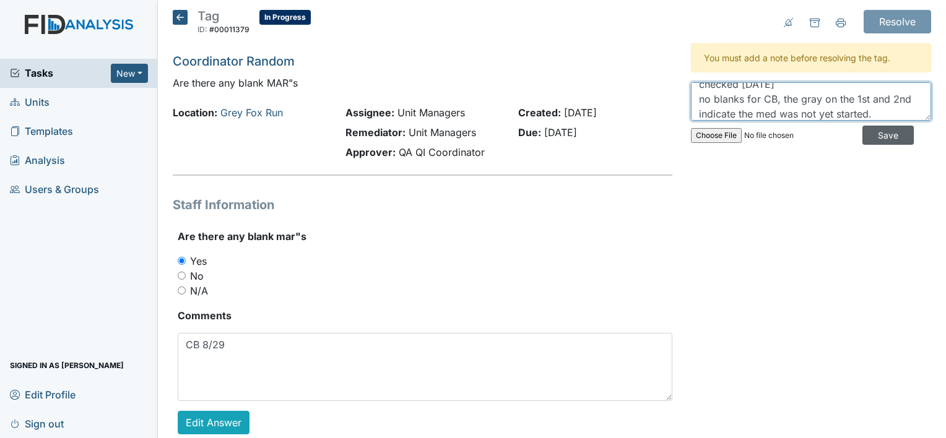
scroll to position [25, 0]
type textarea "checked [DATE] no blanks for CB, the gray on the 1st and 2nd indicate the med w…"
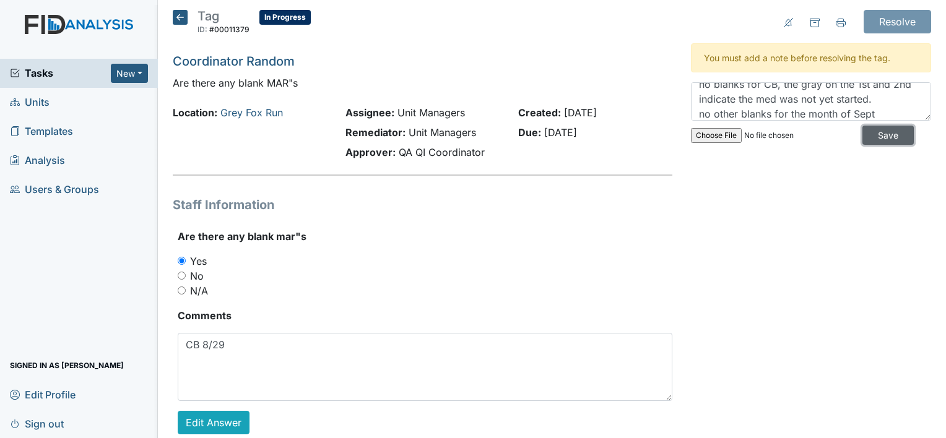
click at [869, 134] on input "Save" at bounding box center [887, 135] width 51 height 19
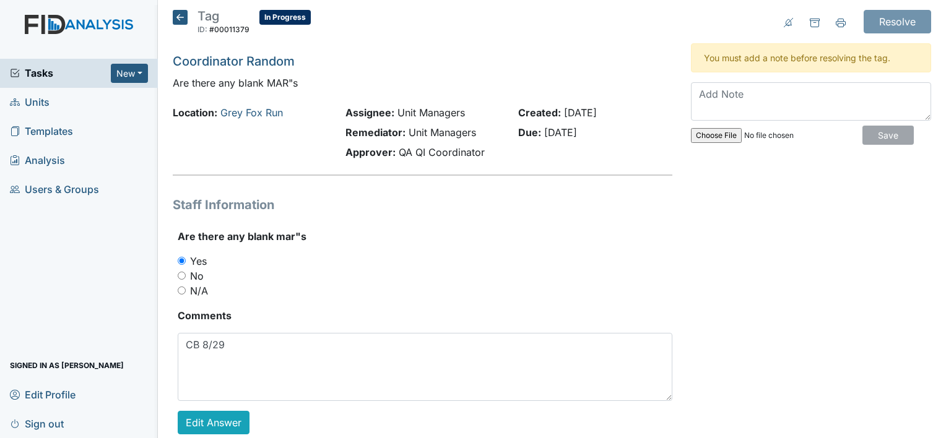
scroll to position [0, 0]
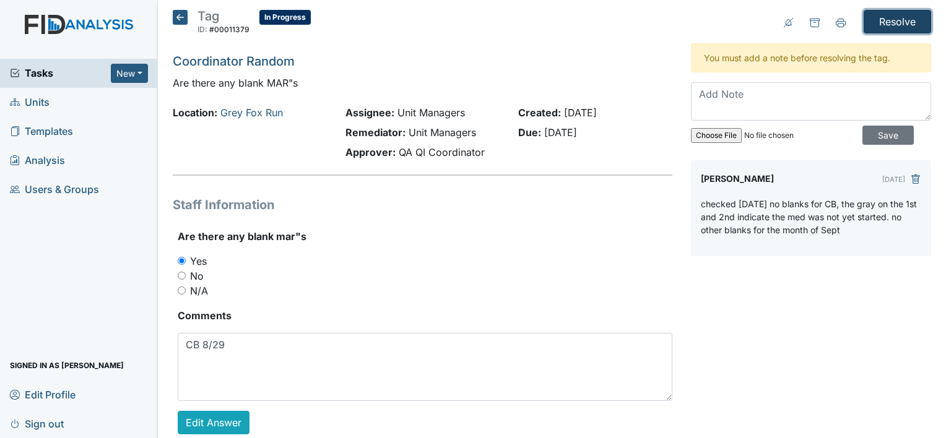
click at [897, 25] on input "Resolve" at bounding box center [896, 22] width 67 height 24
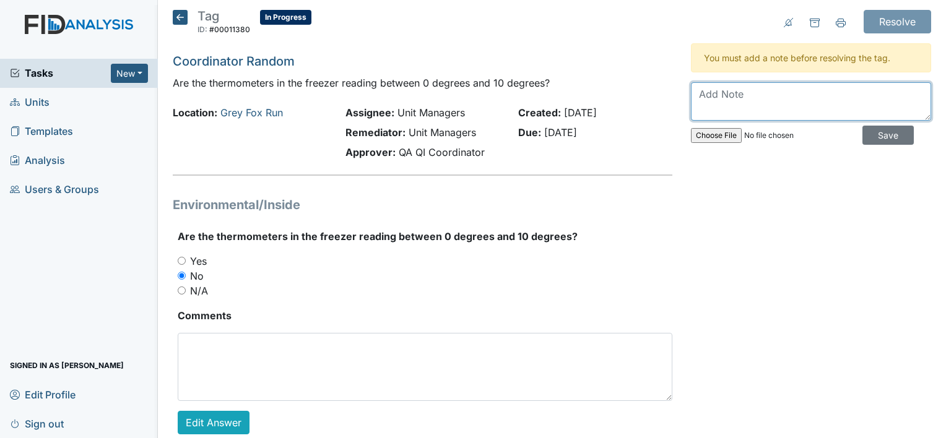
click at [775, 97] on textarea at bounding box center [811, 101] width 240 height 38
drag, startPoint x: 899, startPoint y: 92, endPoint x: 681, endPoint y: 92, distance: 218.5
click at [681, 92] on div "Resolve Archive Task × Are you sure you want to archive this task? It will appe…" at bounding box center [810, 232] width 259 height 444
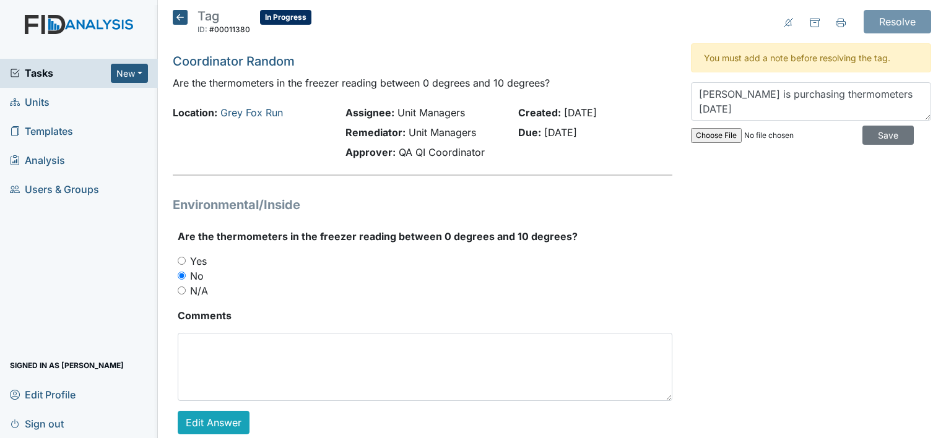
click at [655, 317] on strong "Comments" at bounding box center [425, 315] width 494 height 15
drag, startPoint x: 900, startPoint y: 96, endPoint x: 689, endPoint y: 100, distance: 211.1
click at [691, 100] on textarea "Shaneka is purchasing thermometers today" at bounding box center [811, 101] width 240 height 38
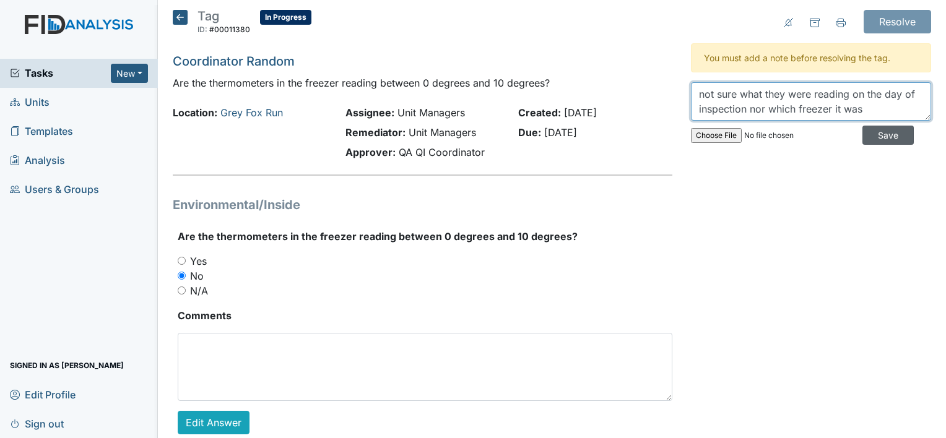
type textarea "not sure what they were reading on the day of inspection nor which freezer it w…"
click at [876, 131] on input "Save" at bounding box center [887, 135] width 51 height 19
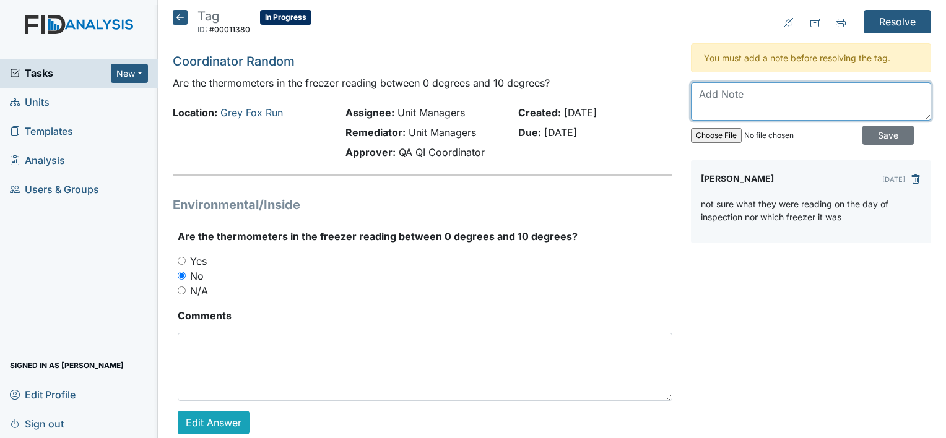
click at [753, 91] on textarea at bounding box center [811, 101] width 240 height 38
type textarea "will have Will check temps today and record"
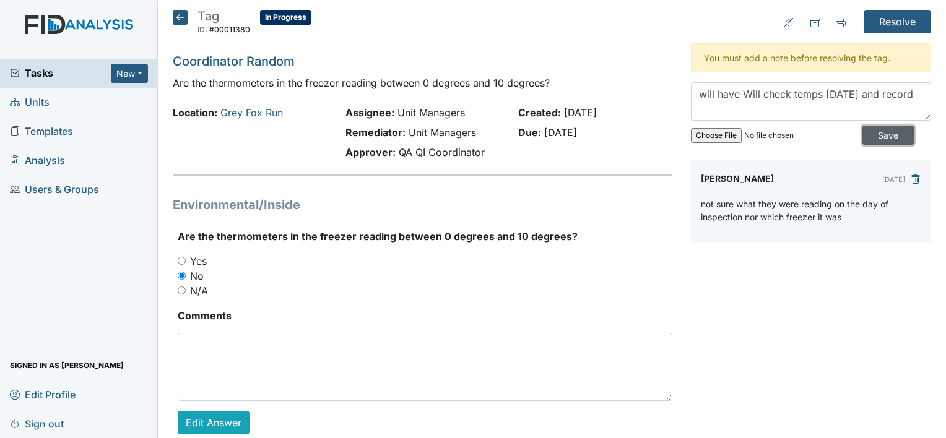
click at [871, 137] on input "Save" at bounding box center [887, 135] width 51 height 19
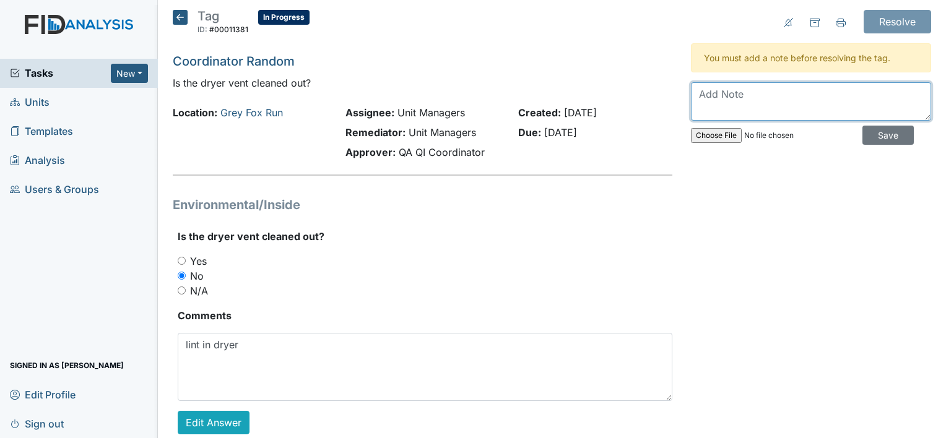
click at [730, 105] on textarea at bounding box center [811, 101] width 240 height 38
type textarea "Vent was clean [DATE] at time of inspection"
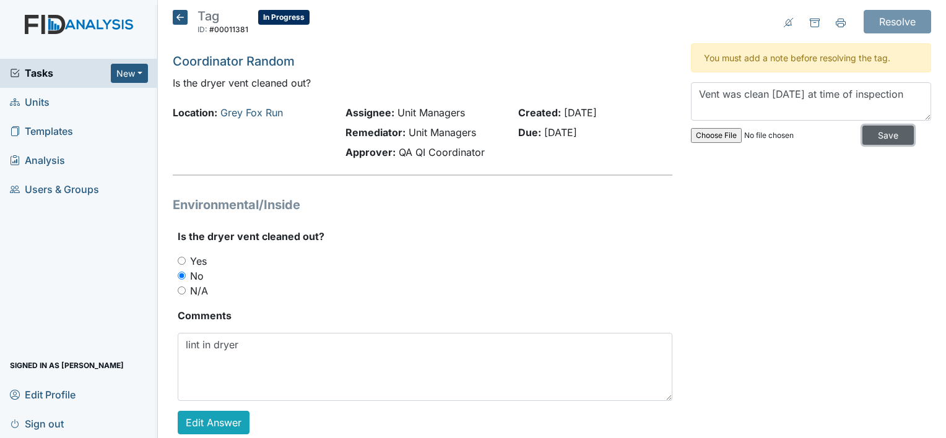
click at [891, 138] on input "Save" at bounding box center [887, 135] width 51 height 19
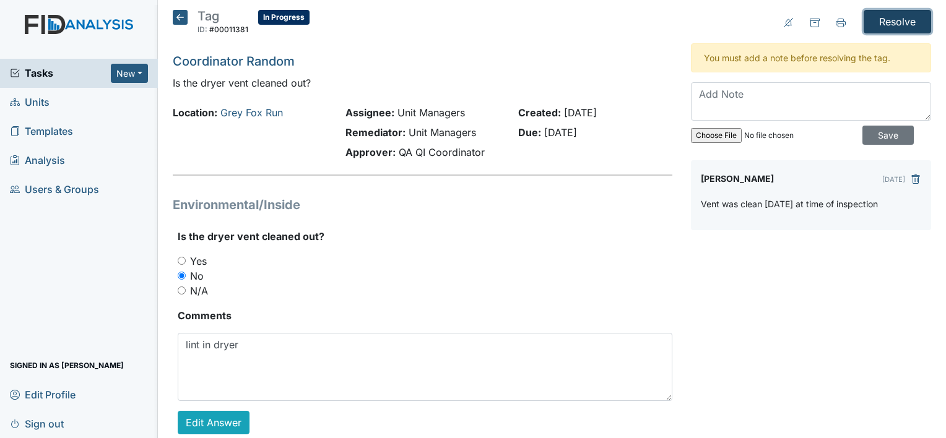
click at [881, 24] on input "Resolve" at bounding box center [896, 22] width 67 height 24
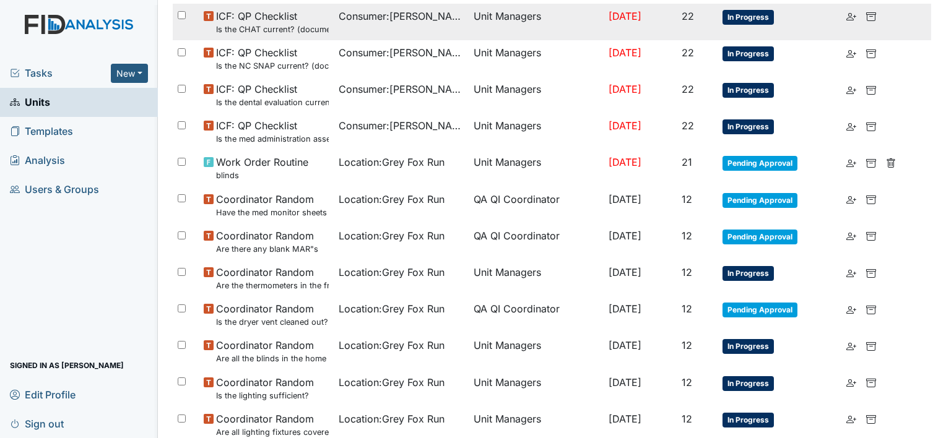
scroll to position [743, 0]
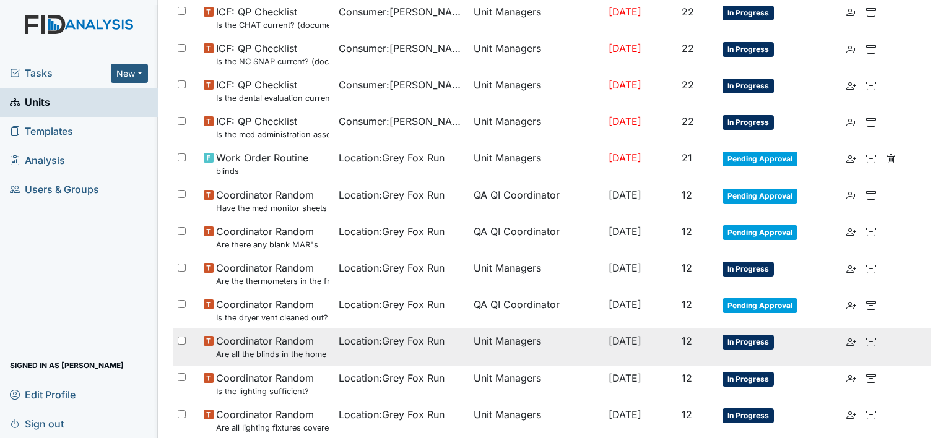
click at [287, 342] on span "Coordinator Random Are all the blinds in the home operational and clean?" at bounding box center [272, 347] width 113 height 27
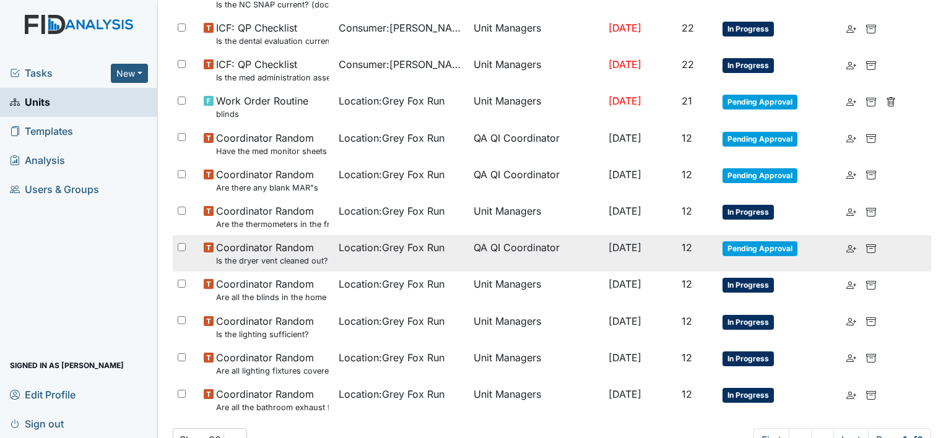
scroll to position [839, 0]
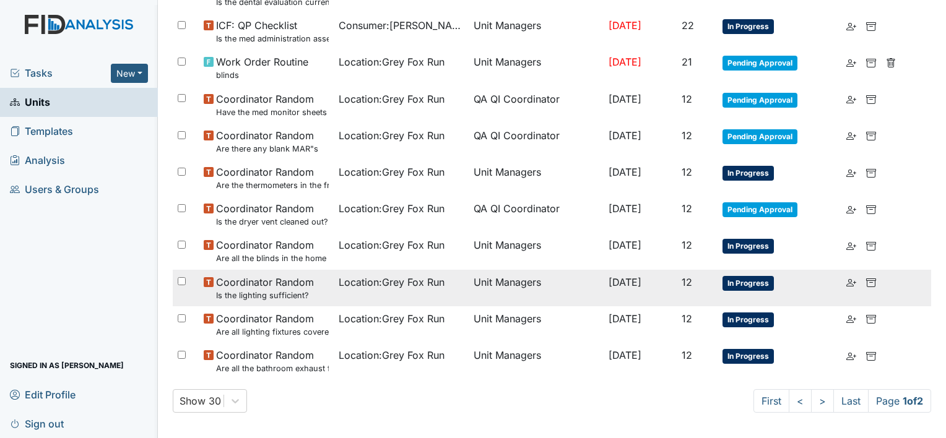
click at [420, 283] on span "Location : Grey Fox Run" at bounding box center [392, 282] width 106 height 15
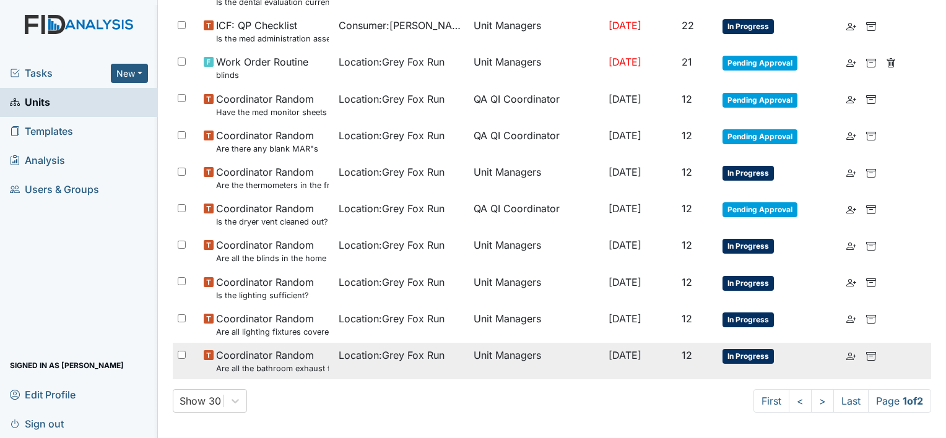
click at [274, 351] on span "Coordinator Random Are all the bathroom exhaust fan covers clean and dust free?" at bounding box center [272, 361] width 113 height 27
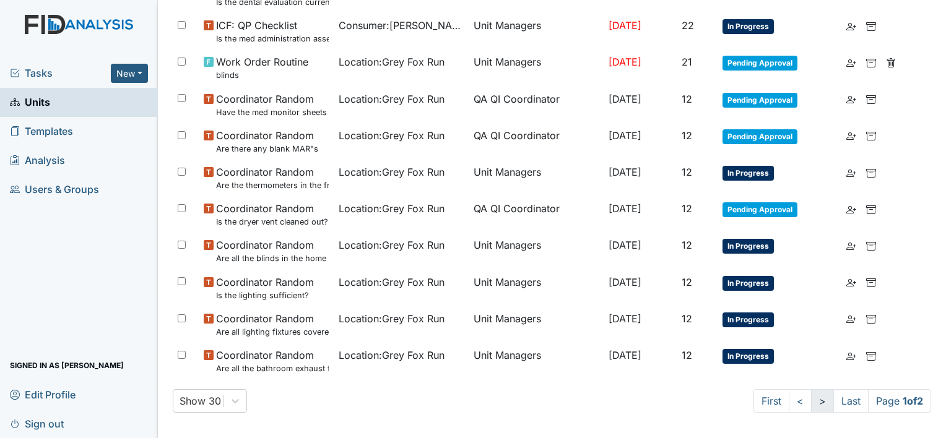
click at [811, 398] on link ">" at bounding box center [822, 401] width 23 height 24
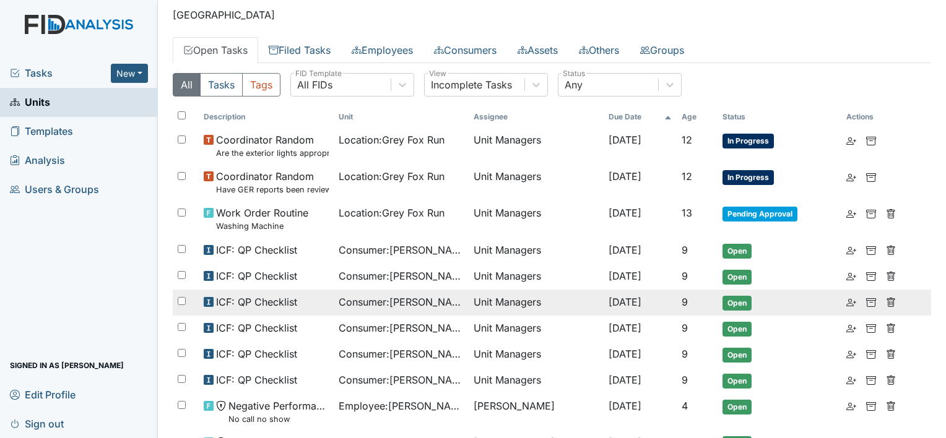
scroll to position [25, 0]
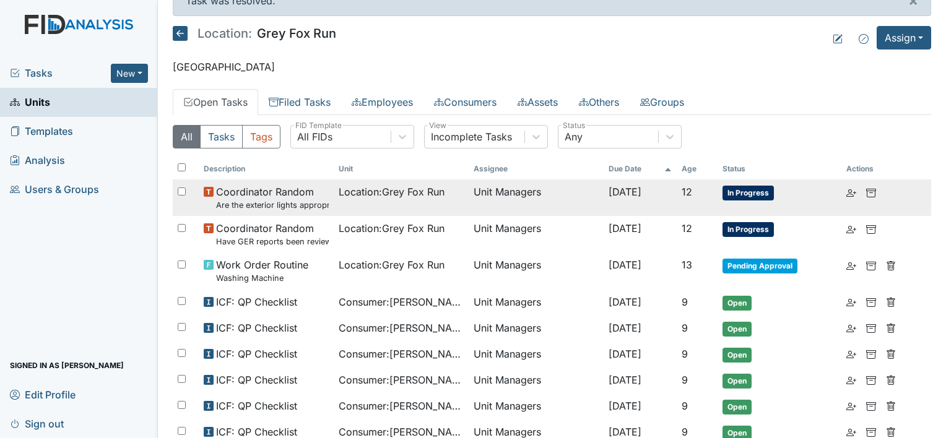
click at [280, 201] on small "Are the exterior lights appropriate (on at night, off during the day)?" at bounding box center [272, 205] width 113 height 12
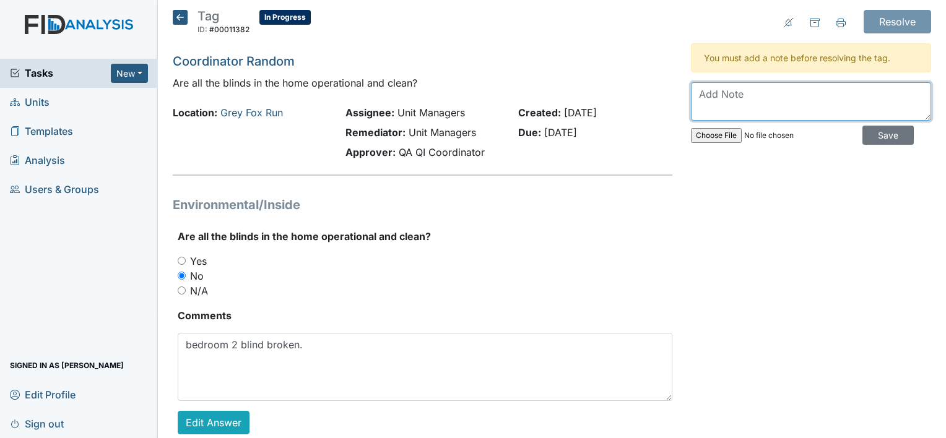
click at [785, 103] on textarea at bounding box center [811, 101] width 240 height 38
type textarea "work order 11344 was filed today on 9-18-2025"
click at [866, 146] on div "work order 11344 was filed today on 9-18-2025 Save" at bounding box center [811, 116] width 240 height 68
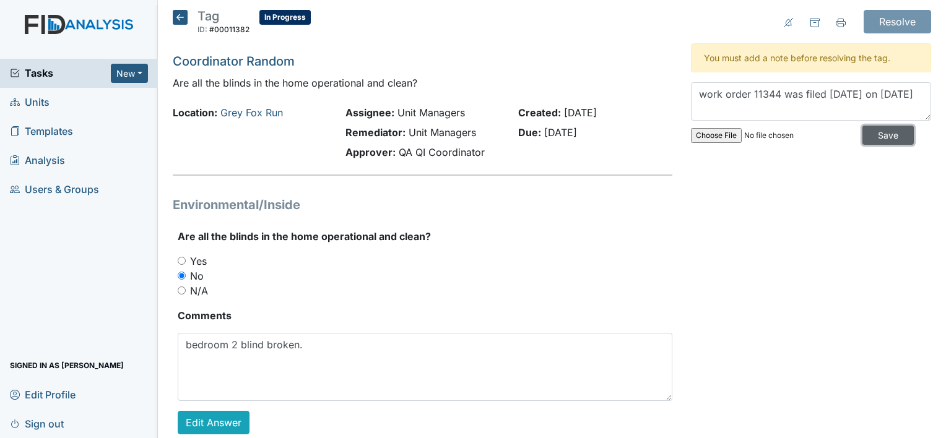
click at [873, 140] on input "Save" at bounding box center [887, 135] width 51 height 19
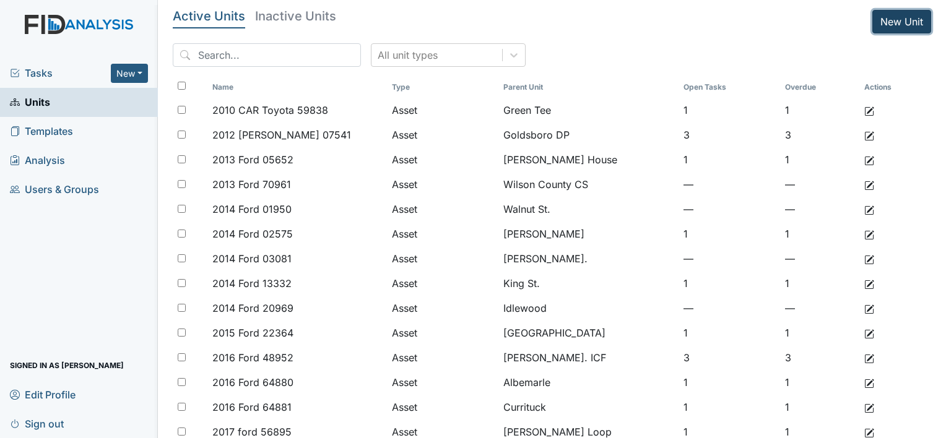
click at [888, 22] on link "New Unit" at bounding box center [901, 22] width 59 height 24
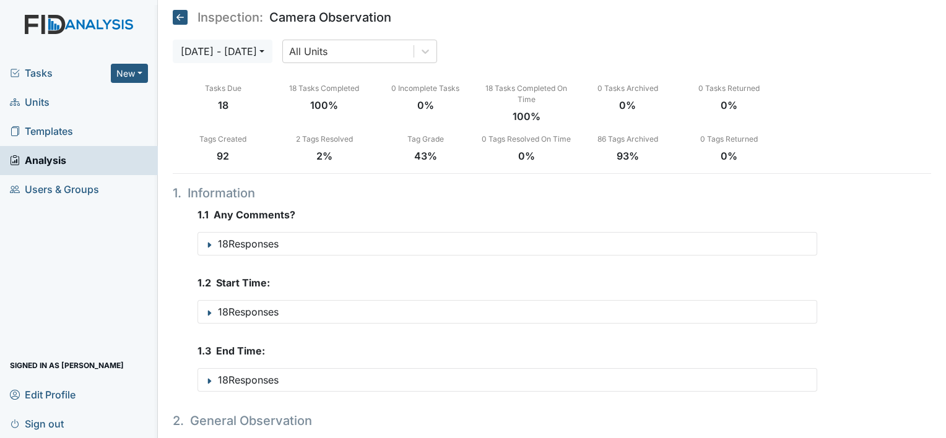
click at [50, 100] on link "Units" at bounding box center [79, 102] width 158 height 29
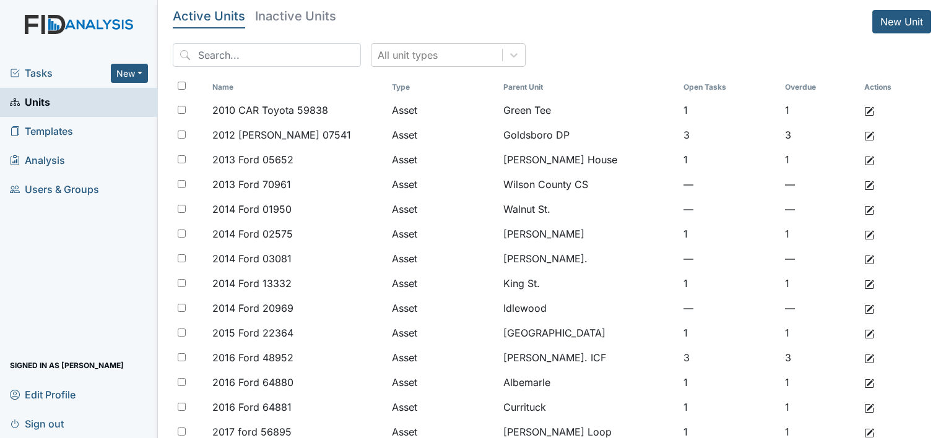
click at [285, 62] on input "search" at bounding box center [267, 55] width 188 height 24
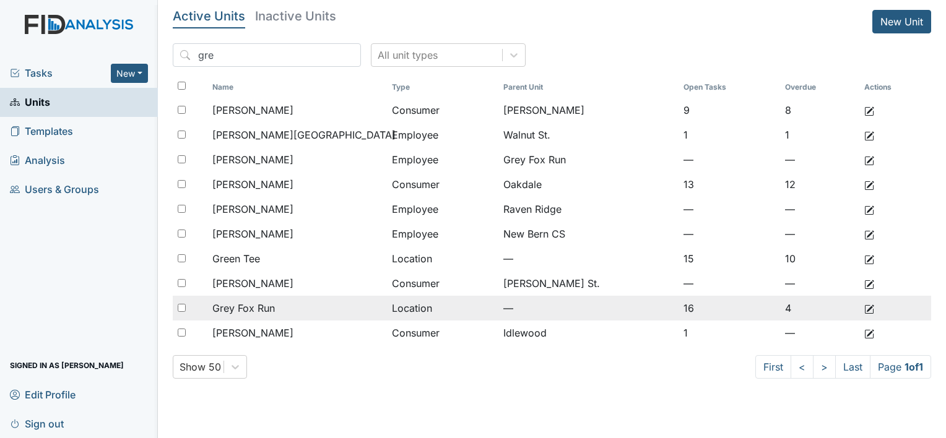
type input "gre"
click at [266, 311] on span "Grey Fox Run" at bounding box center [243, 308] width 63 height 15
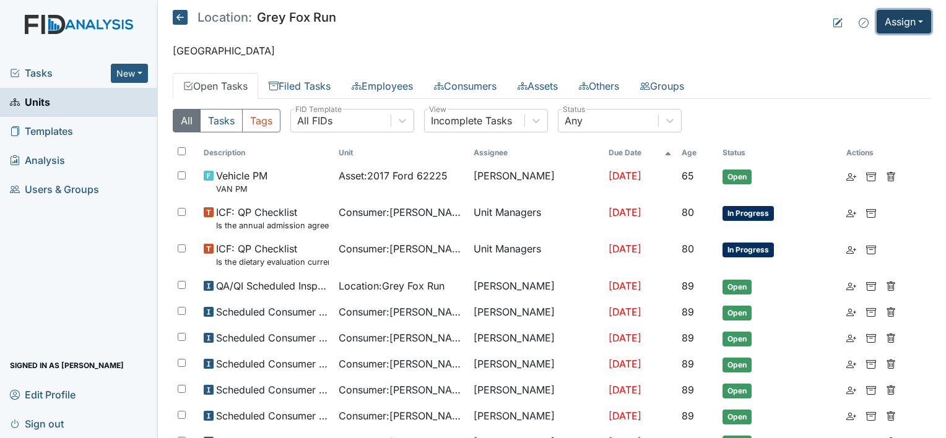
click at [889, 29] on button "Assign" at bounding box center [903, 22] width 54 height 24
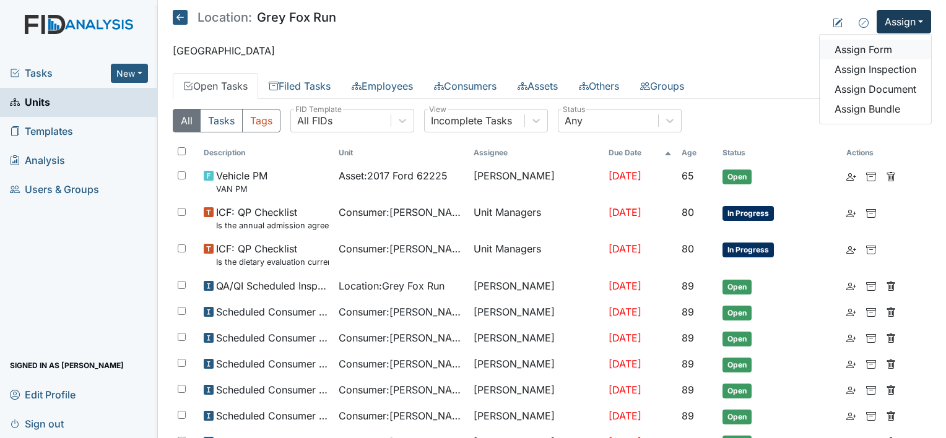
click at [881, 48] on link "Assign Form" at bounding box center [874, 50] width 111 height 20
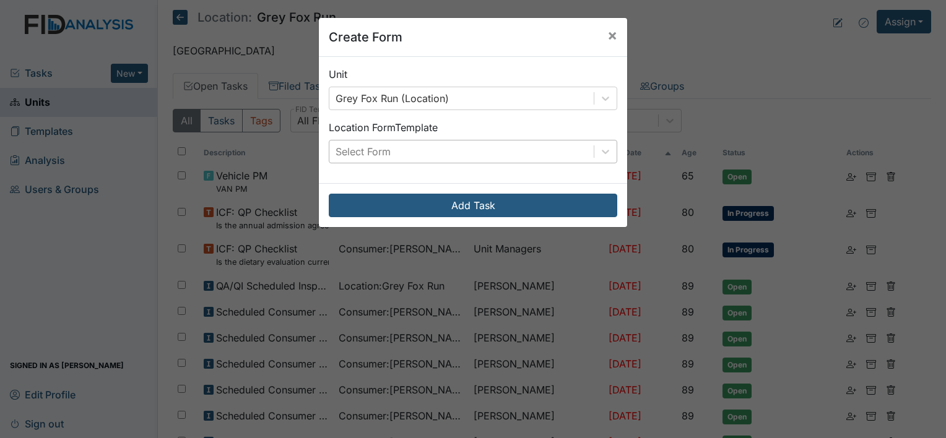
click at [432, 158] on div "Select Form" at bounding box center [461, 151] width 264 height 22
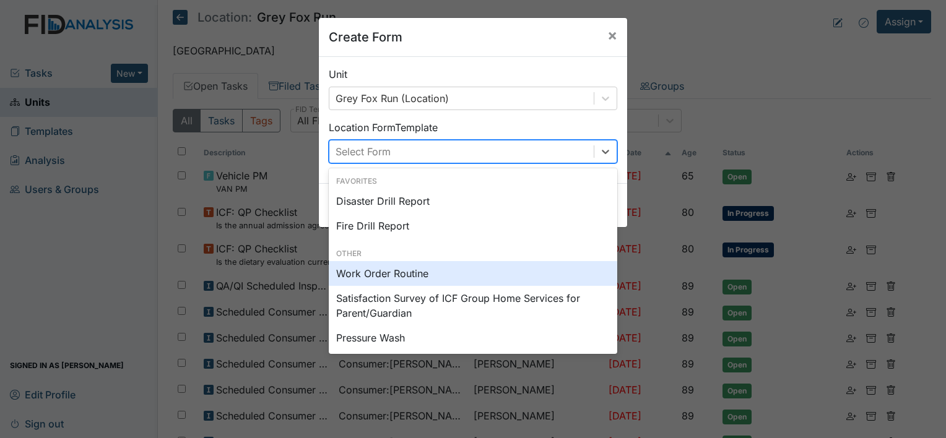
click at [366, 272] on div "Work Order Routine" at bounding box center [473, 273] width 288 height 25
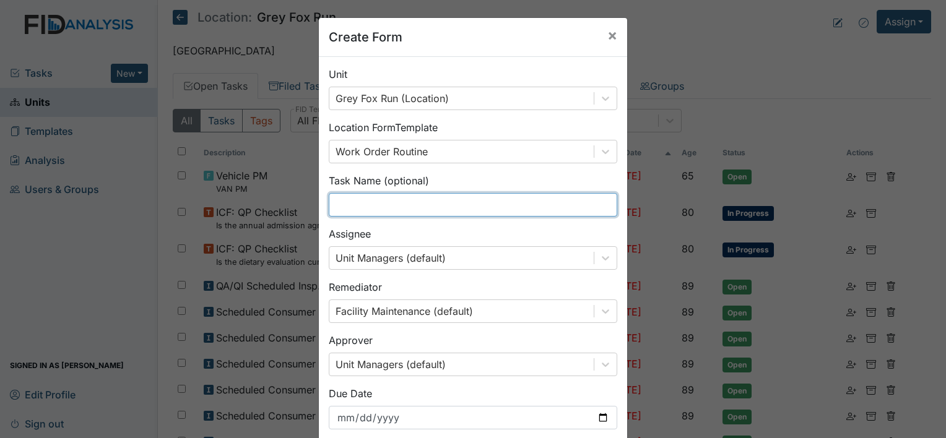
click at [420, 203] on input "text" at bounding box center [473, 205] width 288 height 24
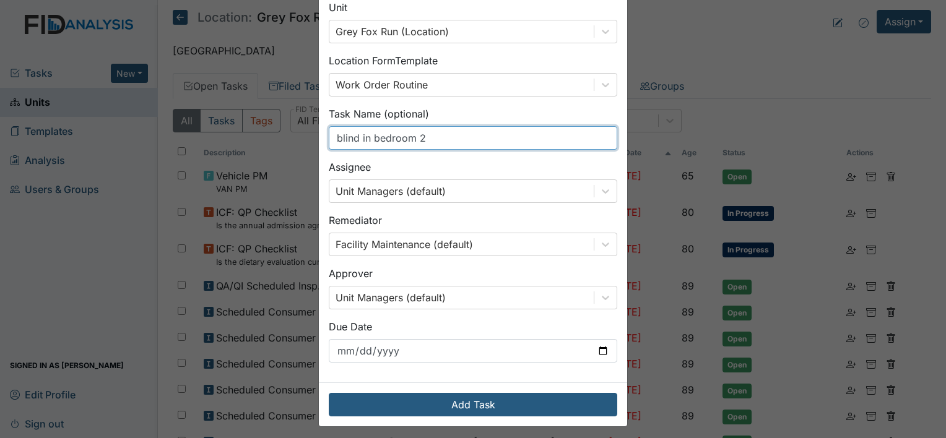
scroll to position [72, 0]
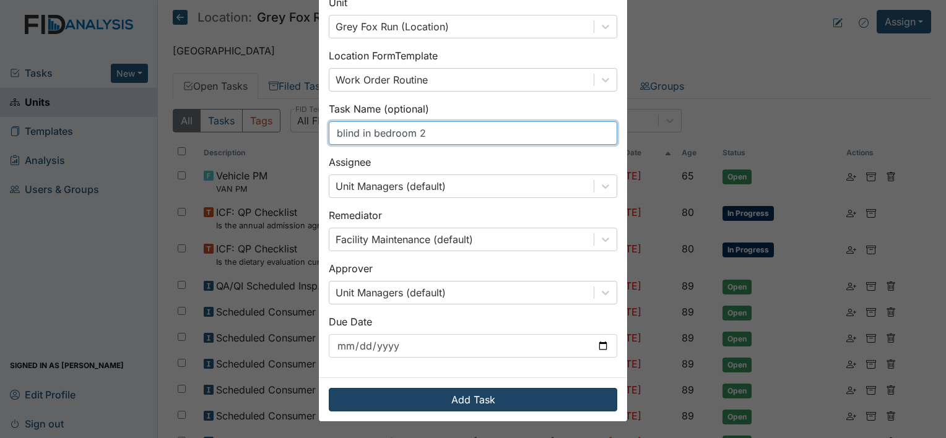
type input "blind in bedroom 2"
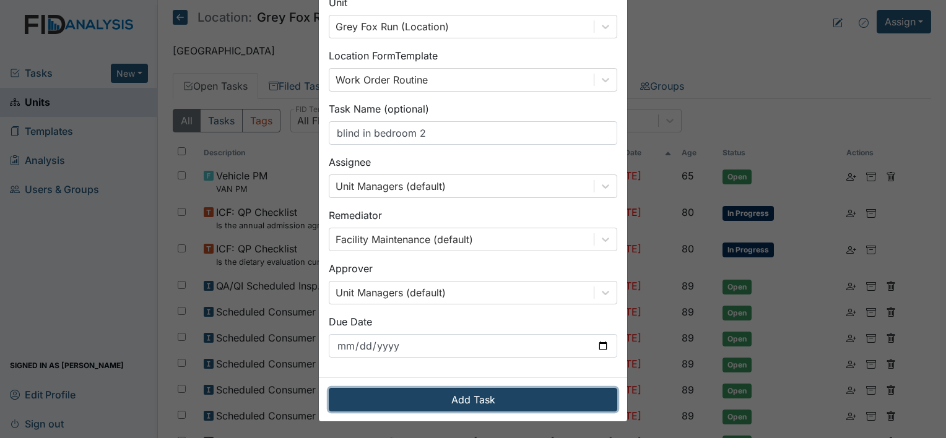
click at [525, 403] on button "Add Task" at bounding box center [473, 400] width 288 height 24
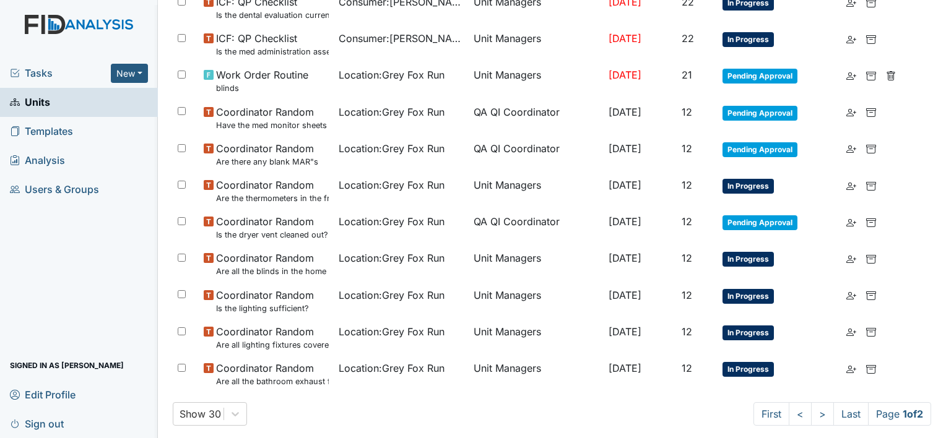
scroll to position [798, 0]
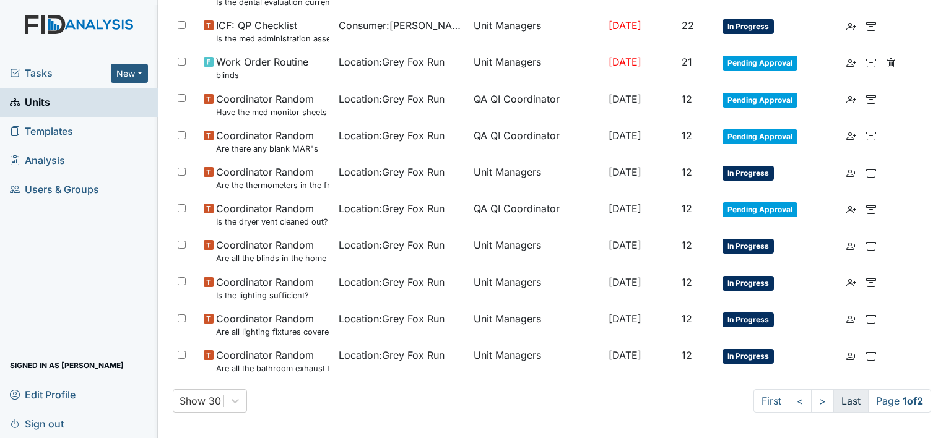
click at [840, 391] on link "Last" at bounding box center [850, 401] width 35 height 24
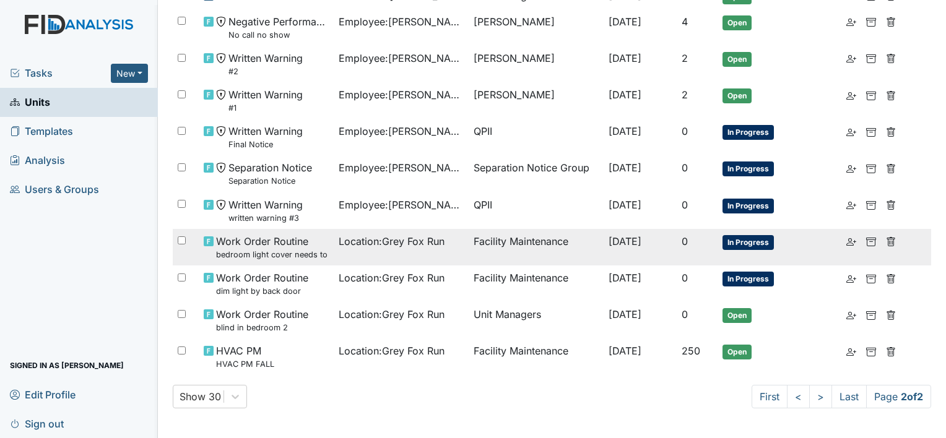
scroll to position [417, 0]
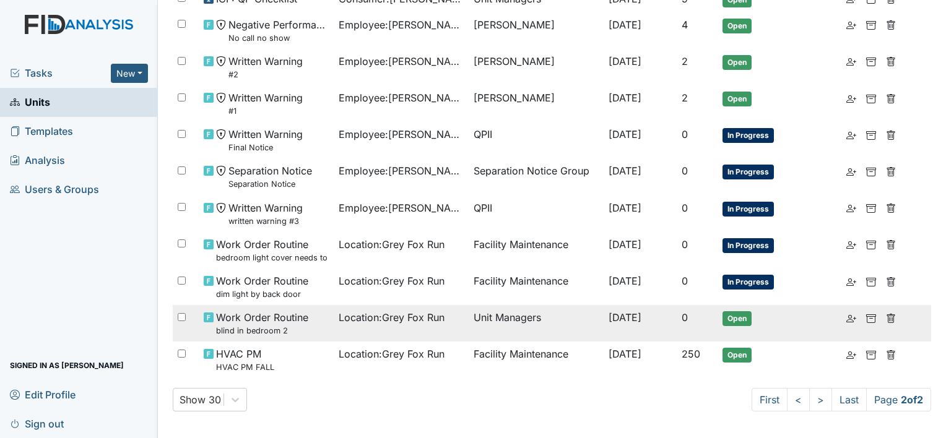
click at [267, 329] on small "blind in bedroom 2" at bounding box center [262, 331] width 92 height 12
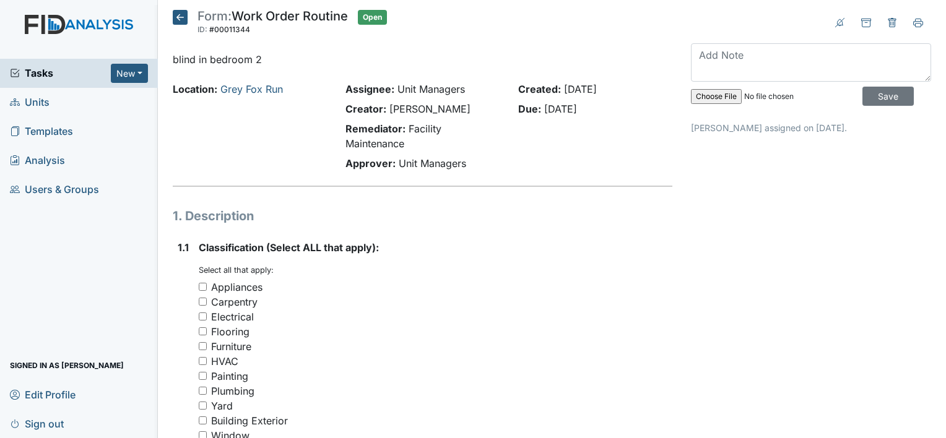
scroll to position [124, 0]
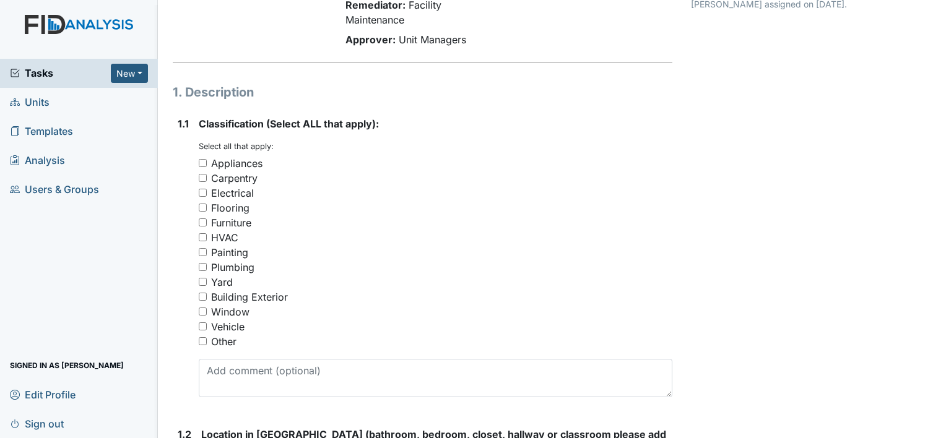
click at [249, 178] on div "Carpentry" at bounding box center [234, 178] width 46 height 15
click at [207, 178] on input "Carpentry" at bounding box center [203, 178] width 8 height 8
checkbox input "true"
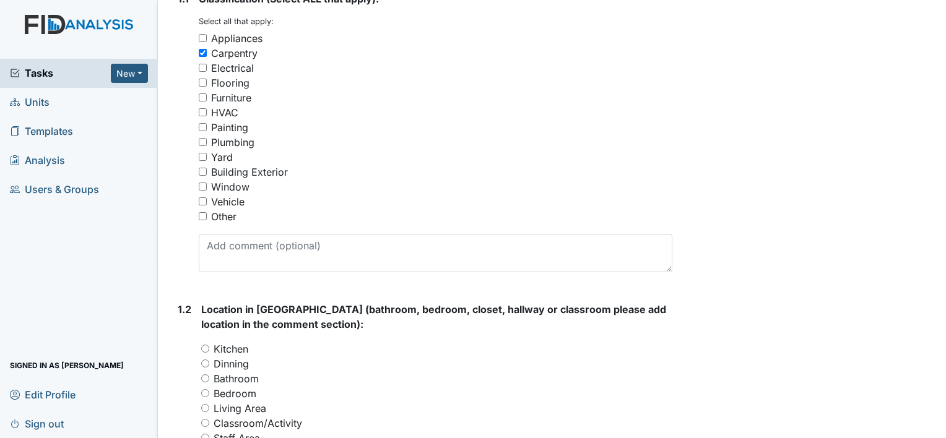
scroll to position [371, 0]
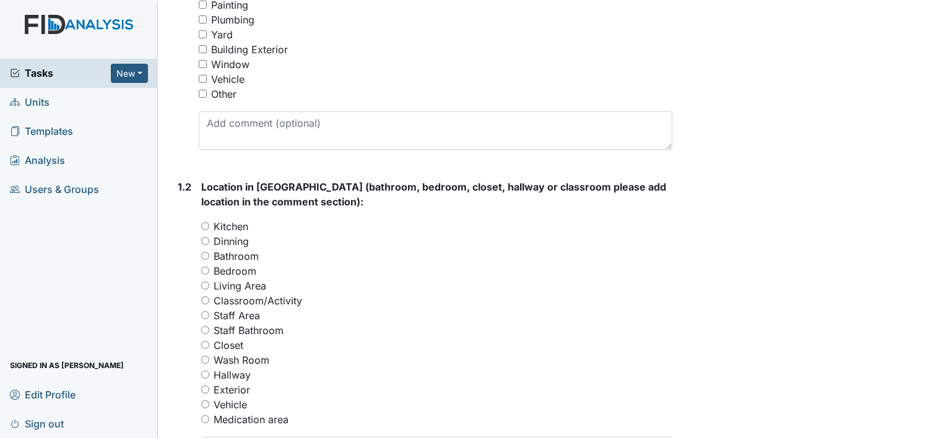
click at [248, 270] on label "Bedroom" at bounding box center [235, 271] width 43 height 15
click at [209, 270] on input "Bedroom" at bounding box center [205, 271] width 8 height 8
radio input "true"
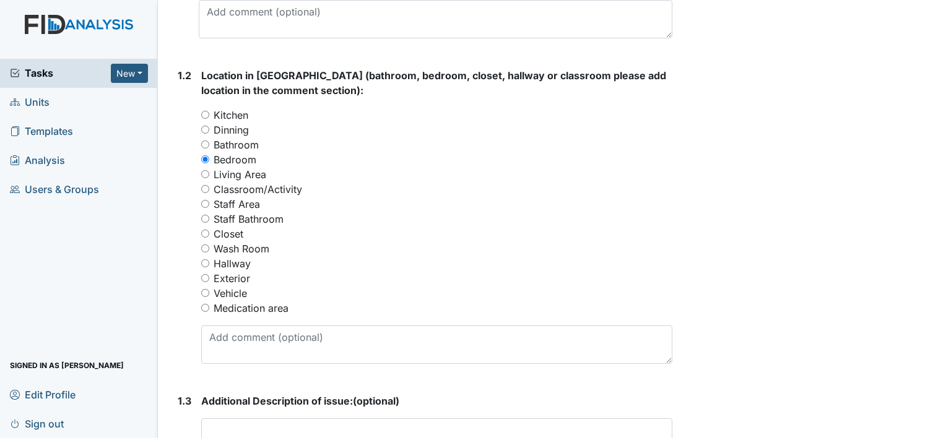
scroll to position [619, 0]
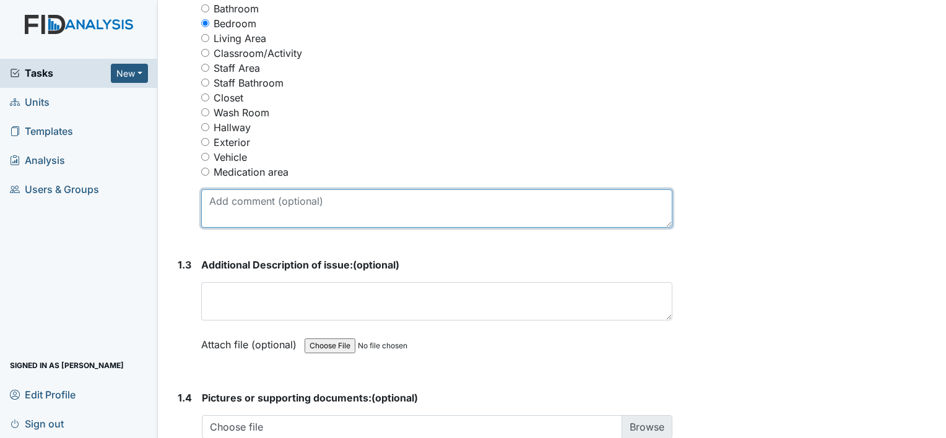
click at [282, 209] on textarea at bounding box center [436, 208] width 471 height 38
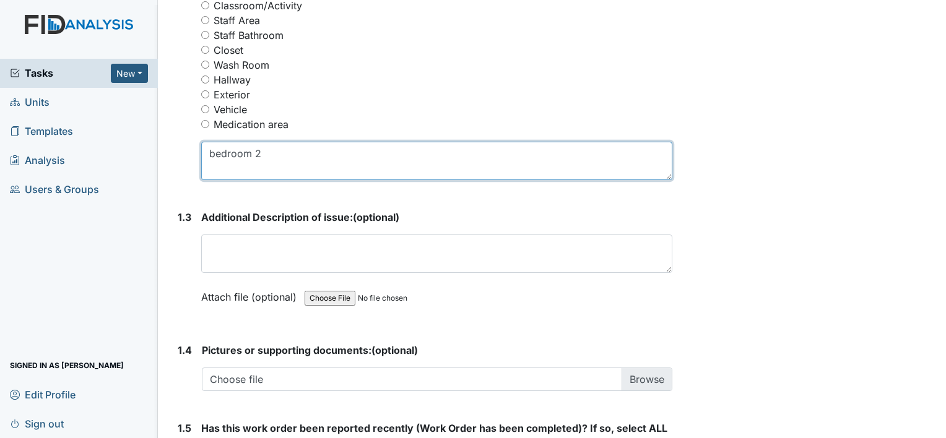
scroll to position [681, 0]
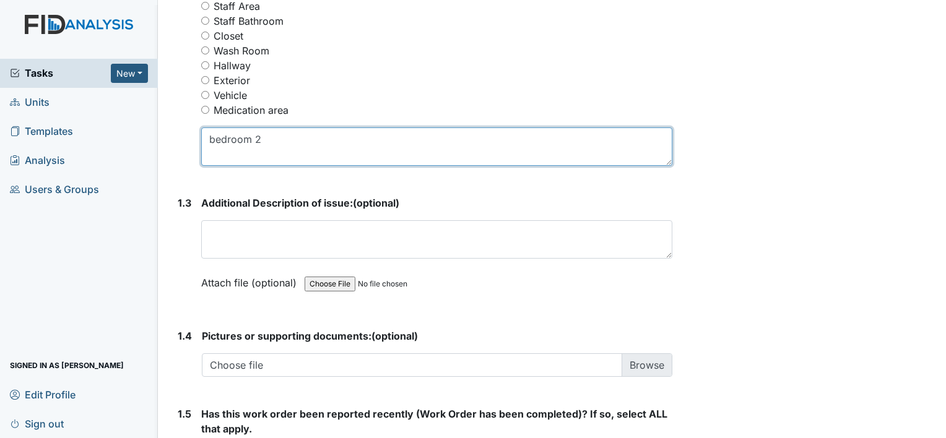
type textarea "bedroom 2"
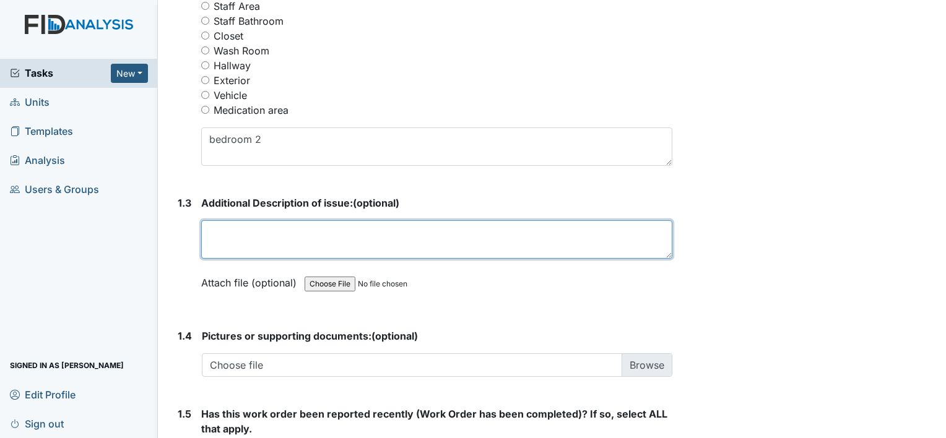
click at [277, 247] on textarea at bounding box center [436, 239] width 471 height 38
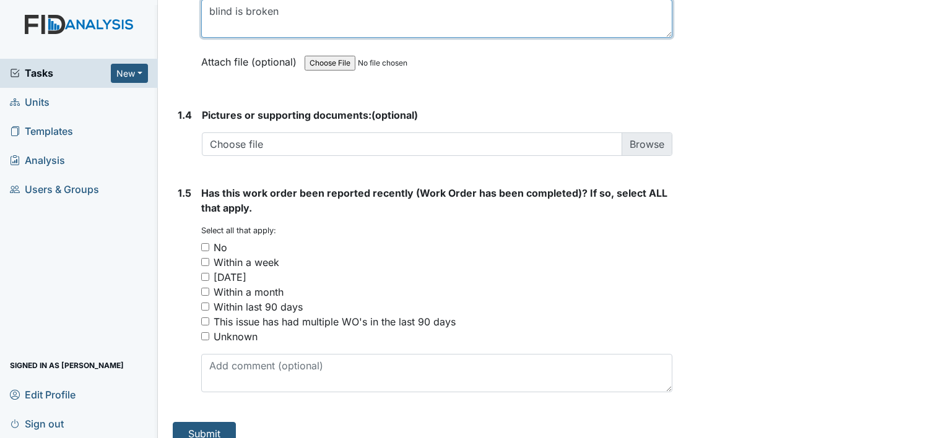
scroll to position [917, 0]
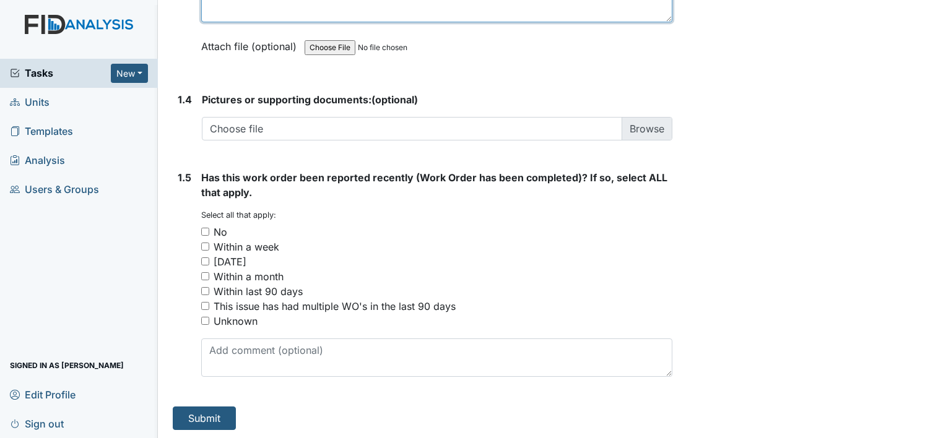
type textarea "blind is broken"
click at [223, 232] on div "No" at bounding box center [221, 232] width 14 height 15
click at [209, 232] on input "No" at bounding box center [205, 232] width 8 height 8
checkbox input "true"
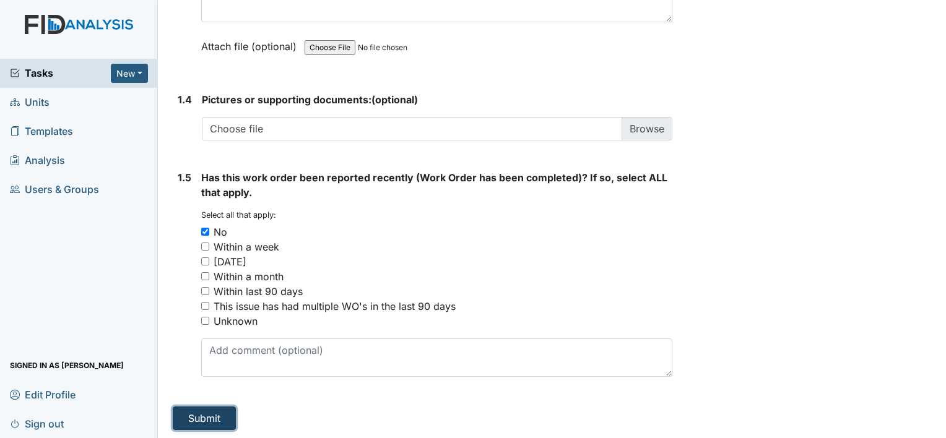
click at [204, 426] on button "Submit" at bounding box center [204, 419] width 63 height 24
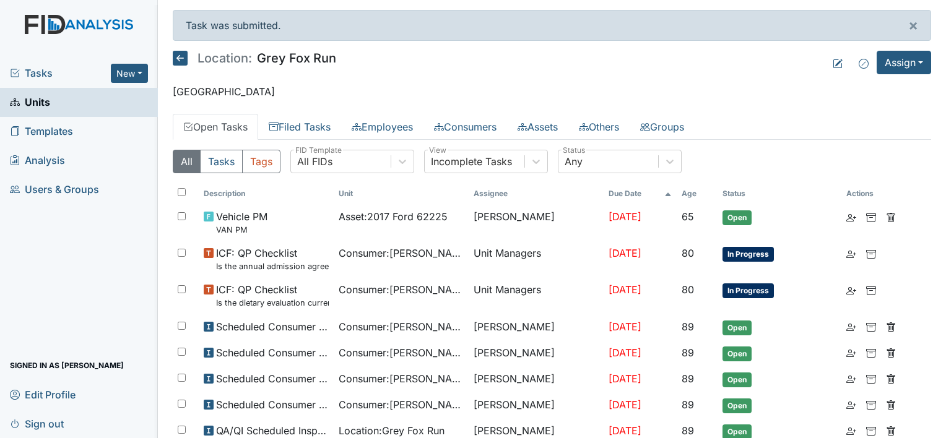
click at [45, 71] on span "Tasks" at bounding box center [60, 73] width 101 height 15
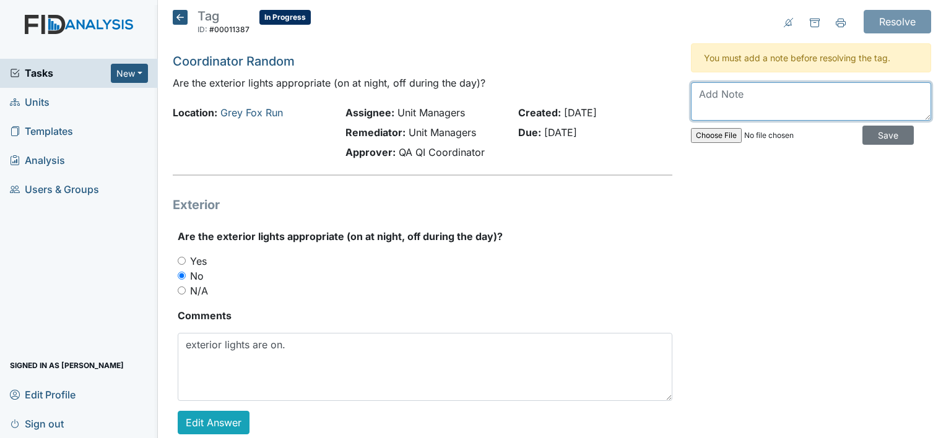
click at [730, 84] on textarea at bounding box center [811, 101] width 240 height 38
type textarea "There were off [DATE]"
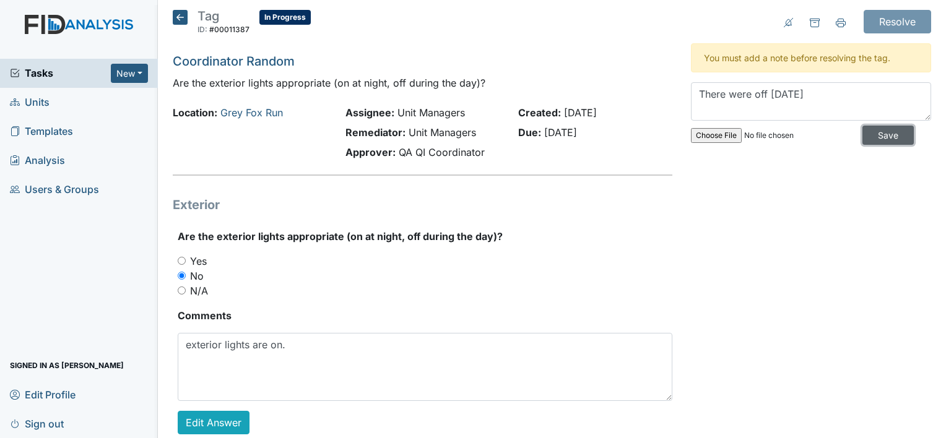
click at [862, 129] on input "Save" at bounding box center [887, 135] width 51 height 19
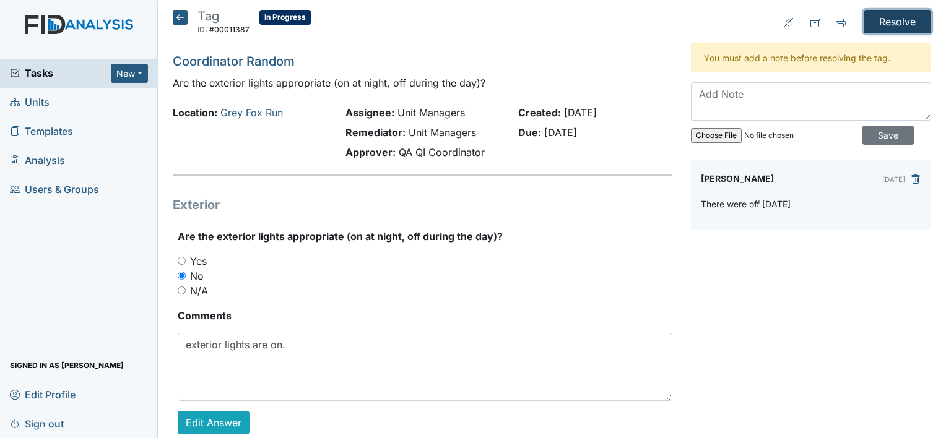
click at [884, 19] on input "Resolve" at bounding box center [896, 22] width 67 height 24
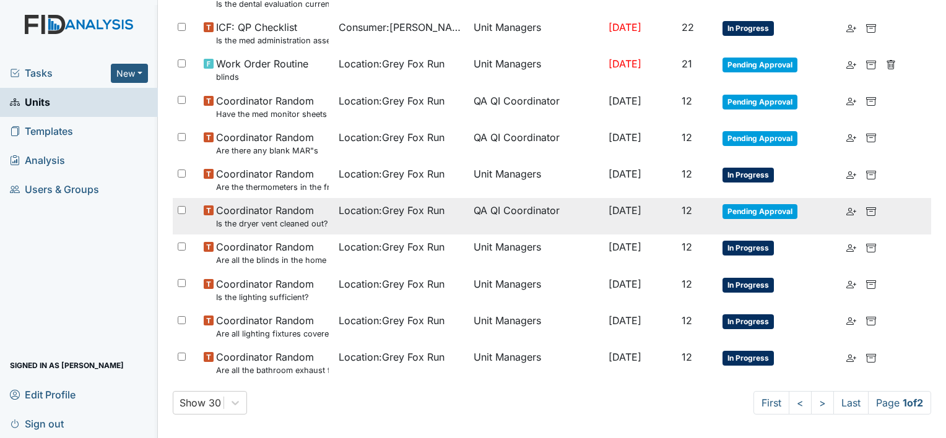
scroll to position [839, 0]
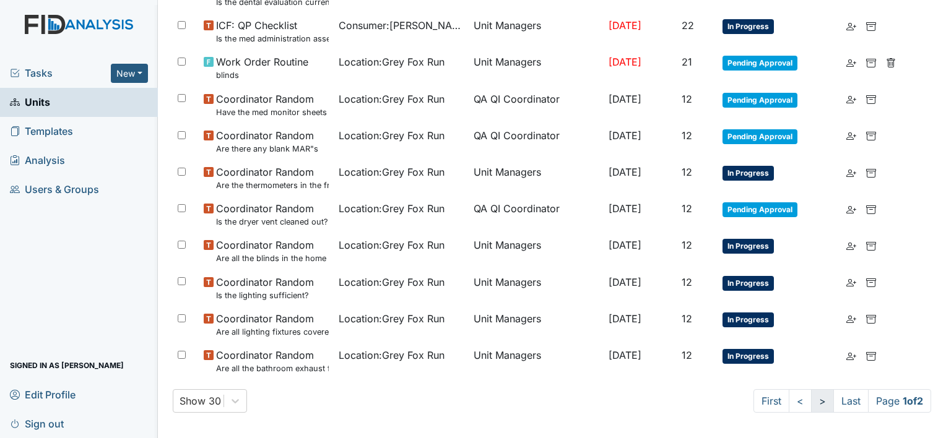
click at [811, 398] on link ">" at bounding box center [822, 401] width 23 height 24
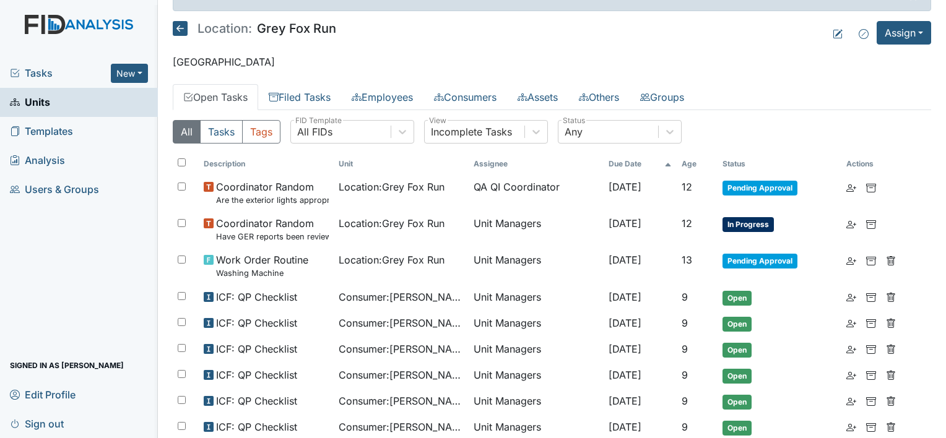
scroll to position [25, 0]
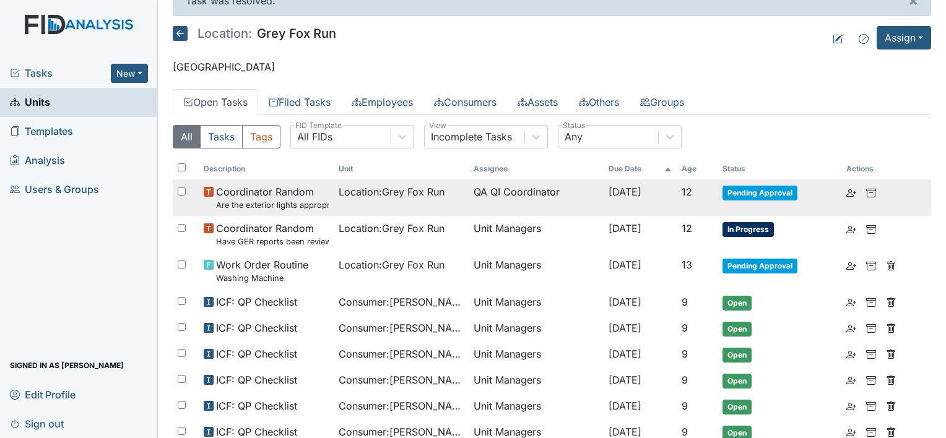
click at [371, 214] on td "Location : Grey Fox Run" at bounding box center [401, 197] width 135 height 37
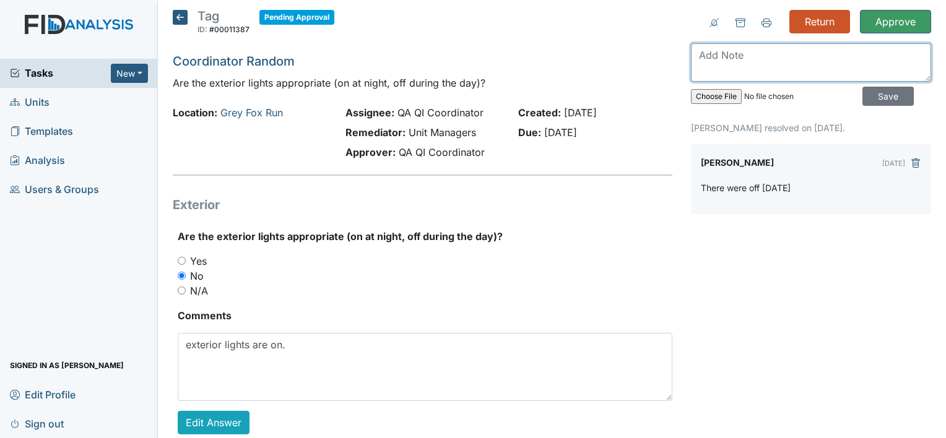
click at [755, 61] on textarea at bounding box center [811, 62] width 240 height 38
type textarea "reminders for staff to turn lights off upon leaving the home"
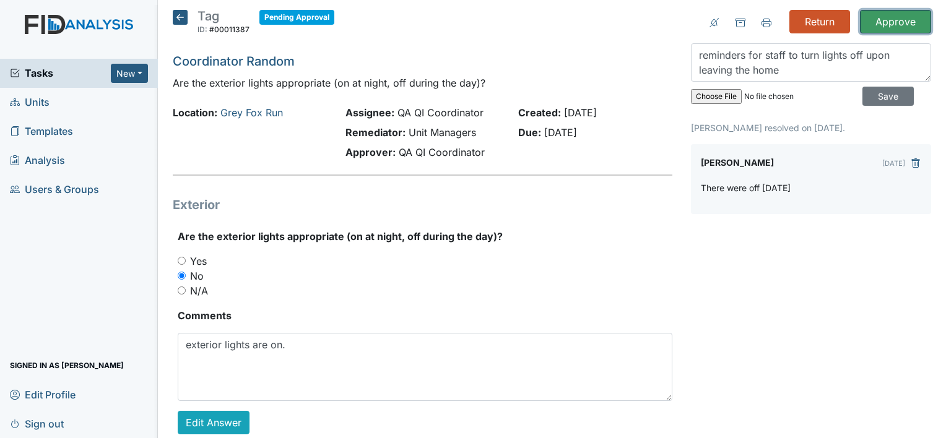
click at [899, 19] on input "Approve" at bounding box center [895, 22] width 71 height 24
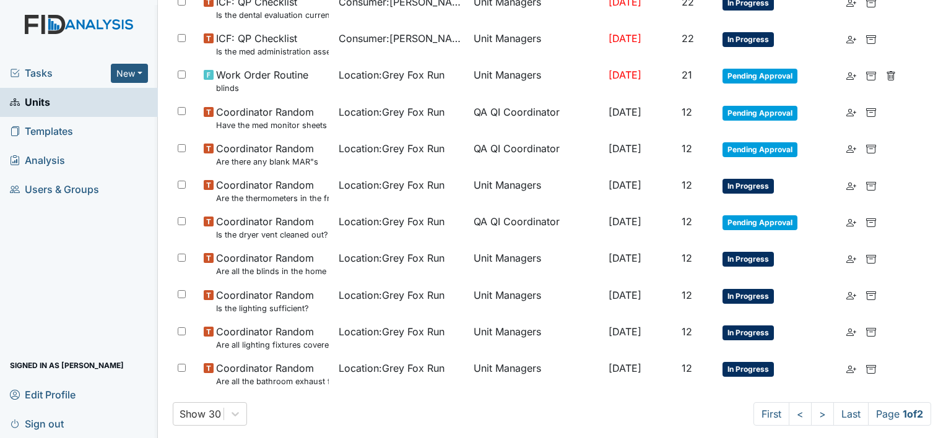
scroll to position [839, 0]
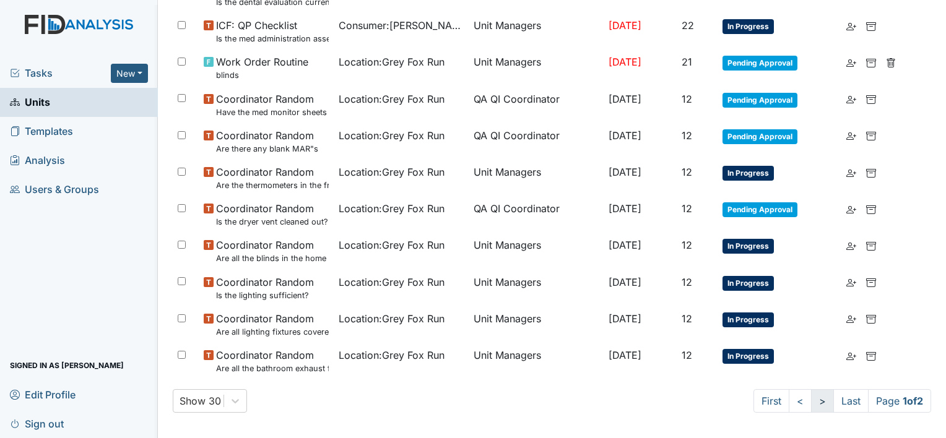
click at [811, 401] on link ">" at bounding box center [822, 401] width 23 height 24
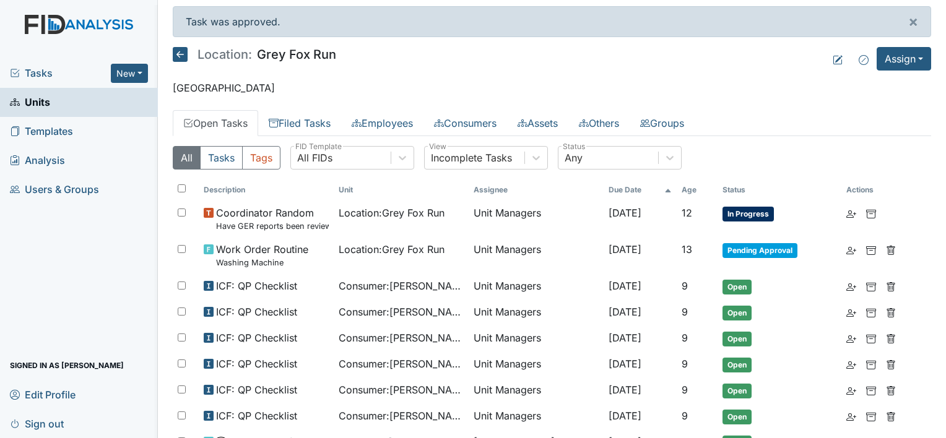
scroll to position [0, 0]
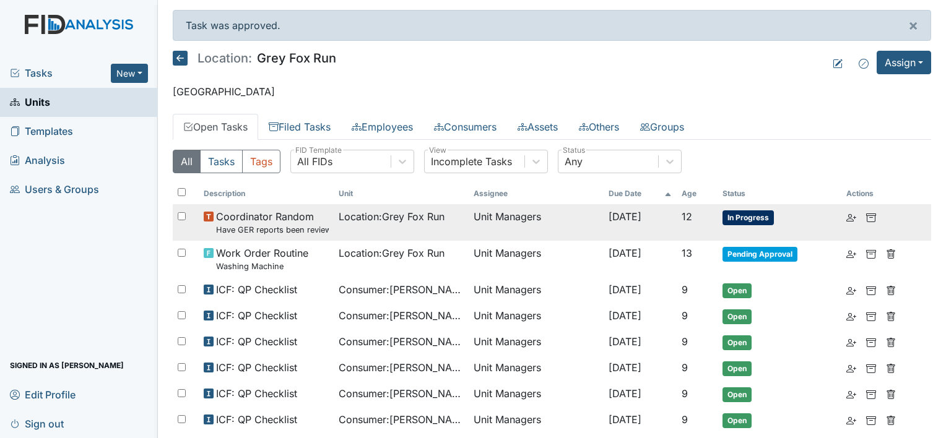
click at [286, 231] on small "Have GER reports been reviewed by managers within 72 hours of occurrence?" at bounding box center [272, 230] width 113 height 12
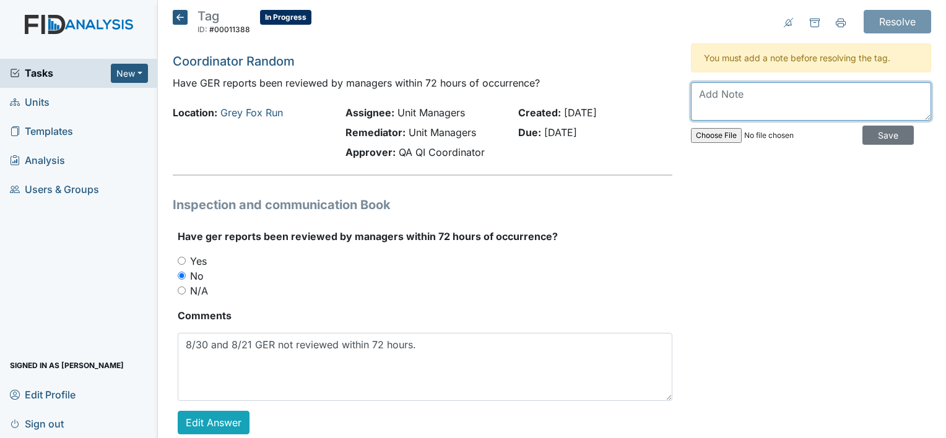
click at [775, 84] on textarea at bounding box center [811, 101] width 240 height 38
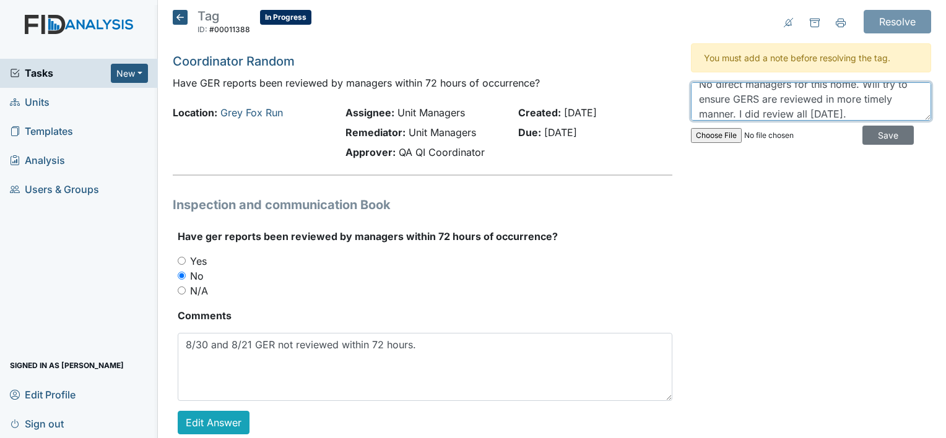
scroll to position [25, 0]
type textarea "No direct managers for this home. Will try to ensure GERS are reviewed in more …"
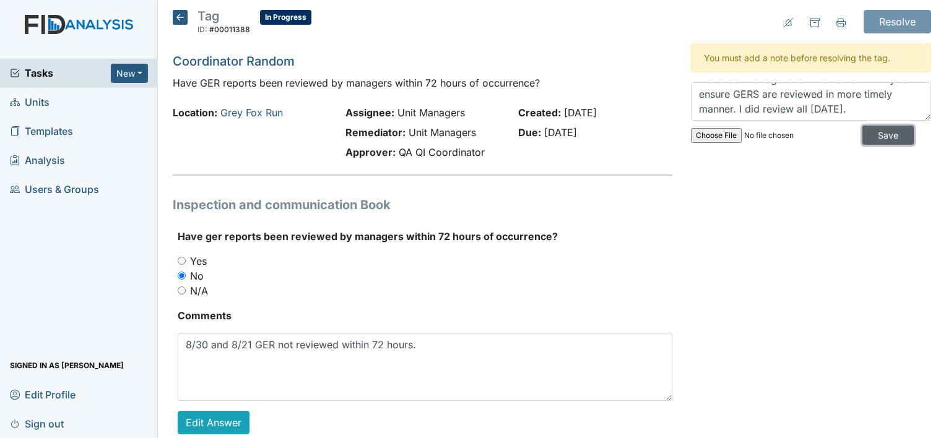
click at [868, 131] on input "Save" at bounding box center [887, 135] width 51 height 19
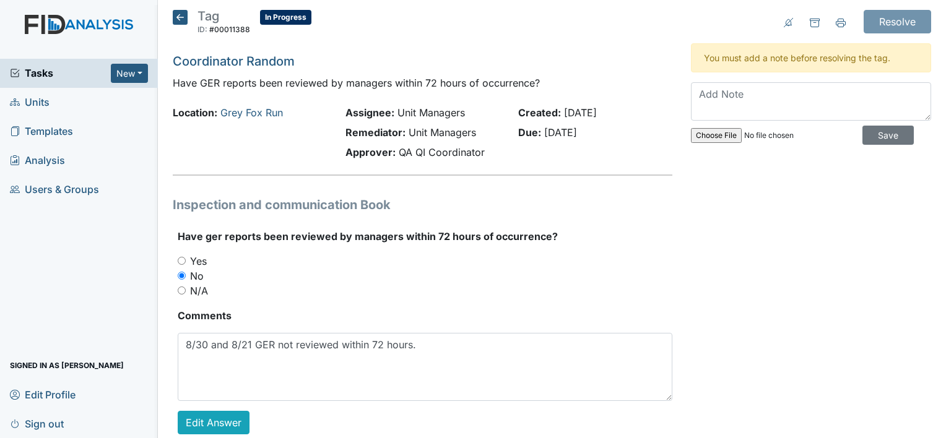
scroll to position [0, 0]
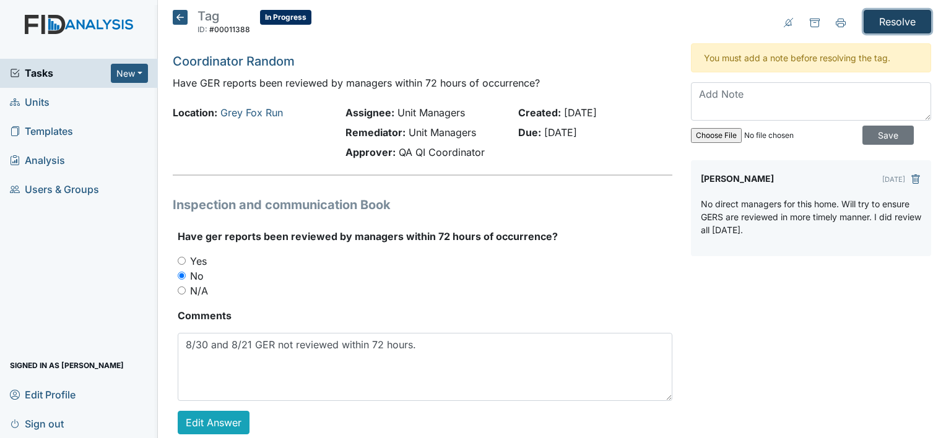
click at [887, 20] on input "Resolve" at bounding box center [896, 22] width 67 height 24
